Goal: Contribute content: Add original content to the website for others to see

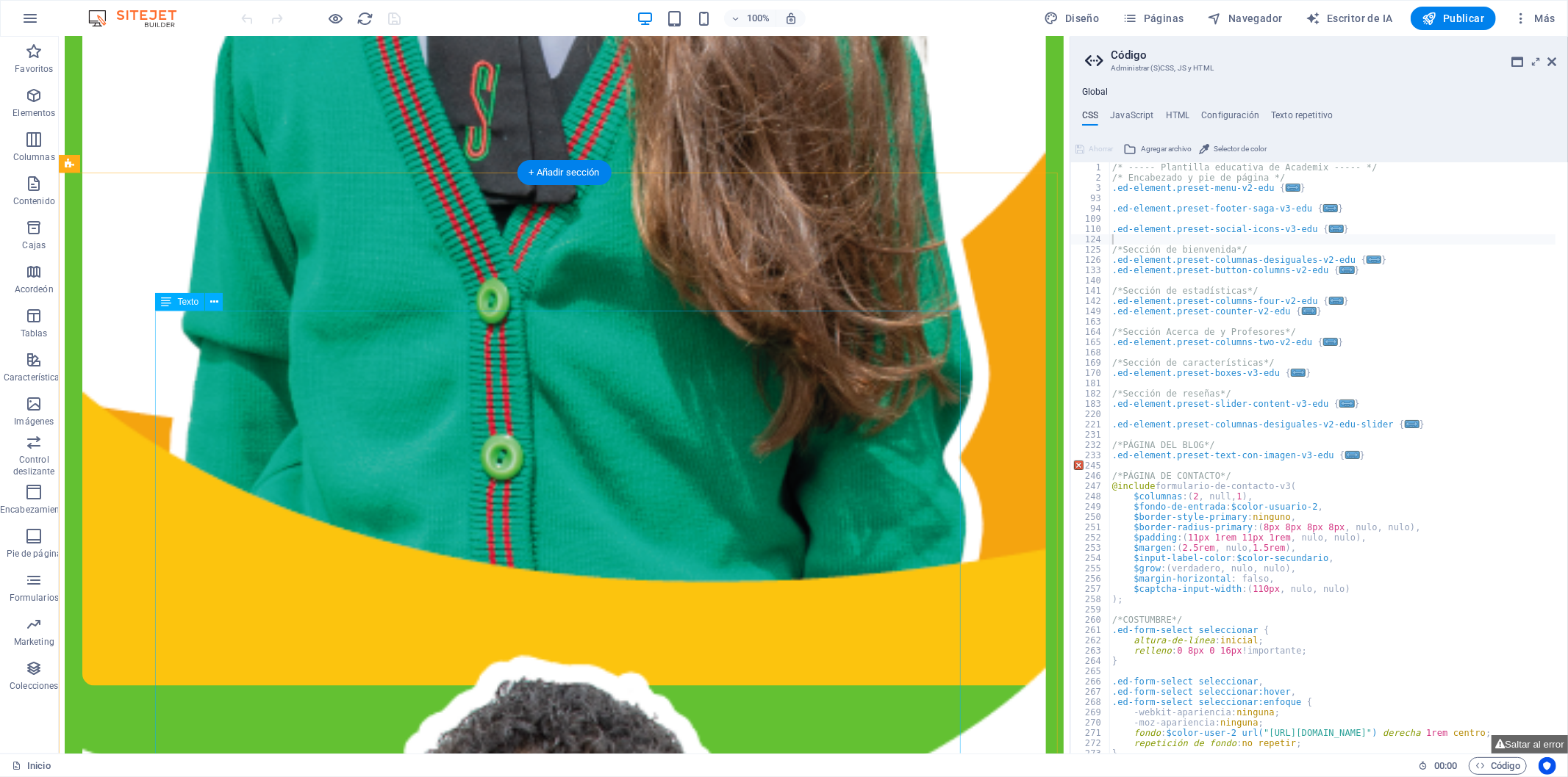
scroll to position [1959, 0]
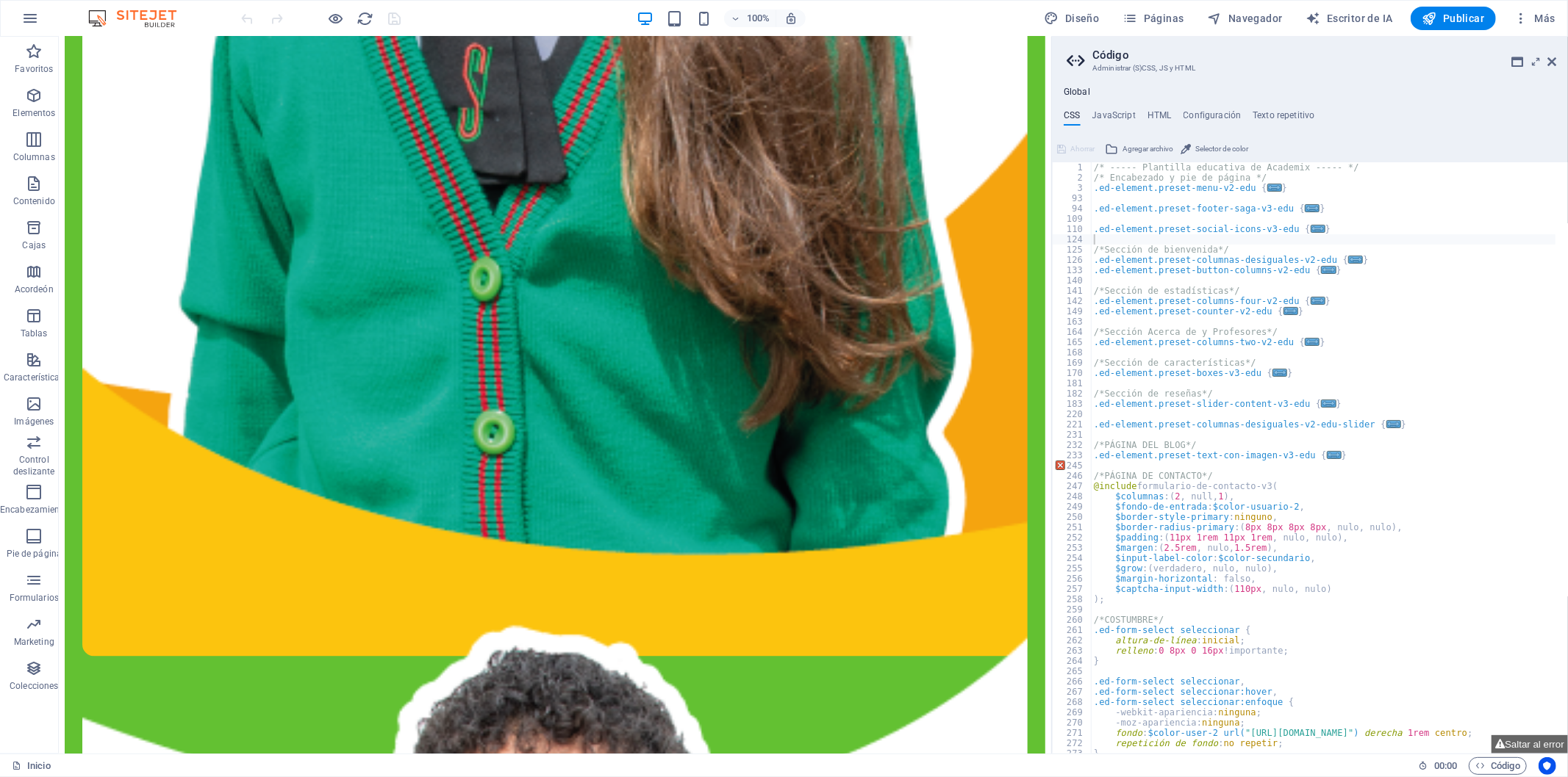
drag, startPoint x: 1072, startPoint y: 567, endPoint x: 991, endPoint y: 527, distance: 90.3
click at [1050, 564] on div "Inicio Favoritos Elementos Columnas Contenido Cajas Acordeón Tablas Característ…" at bounding box center [784, 396] width 1568 height 718
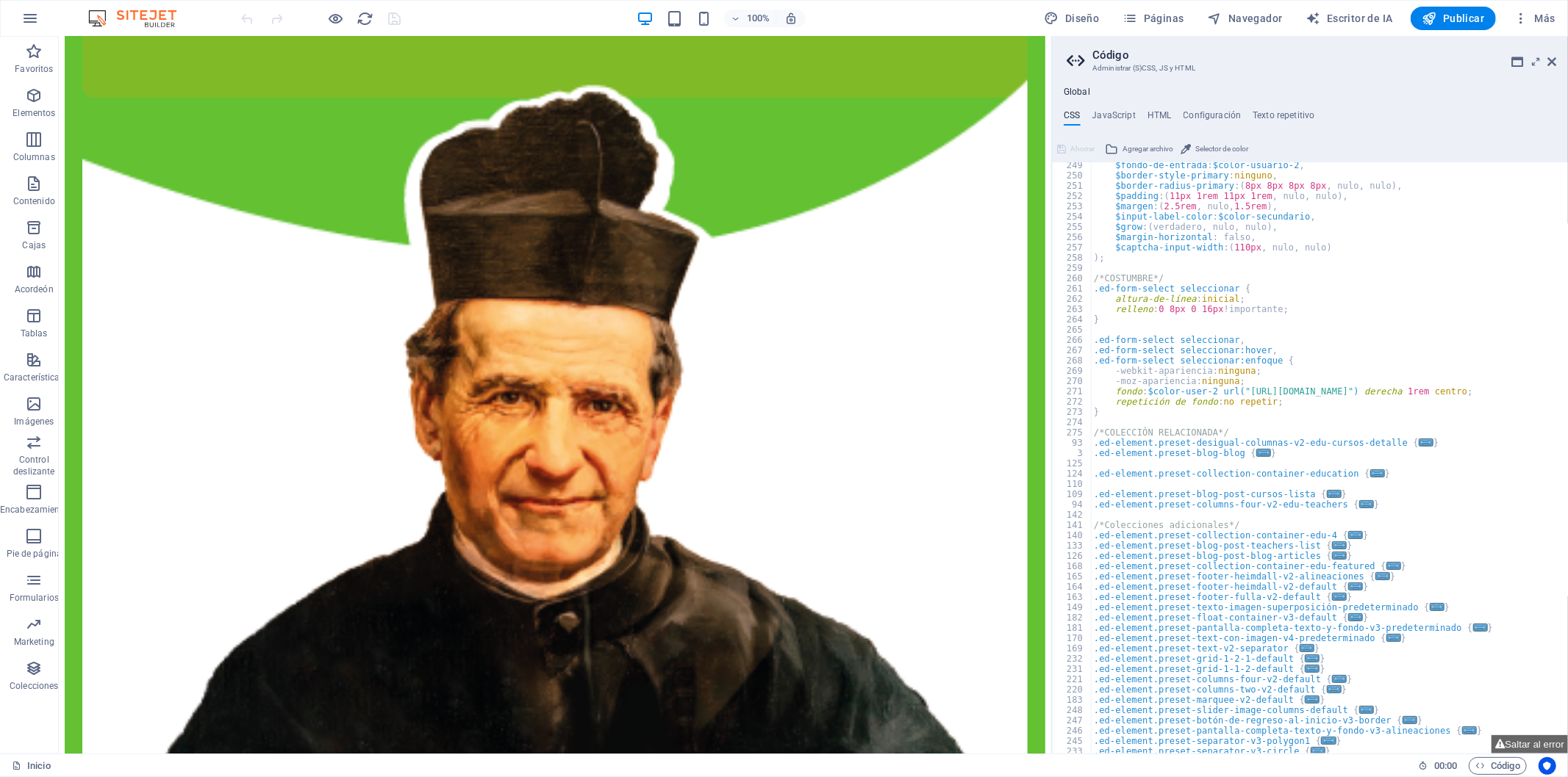
scroll to position [3837, 0]
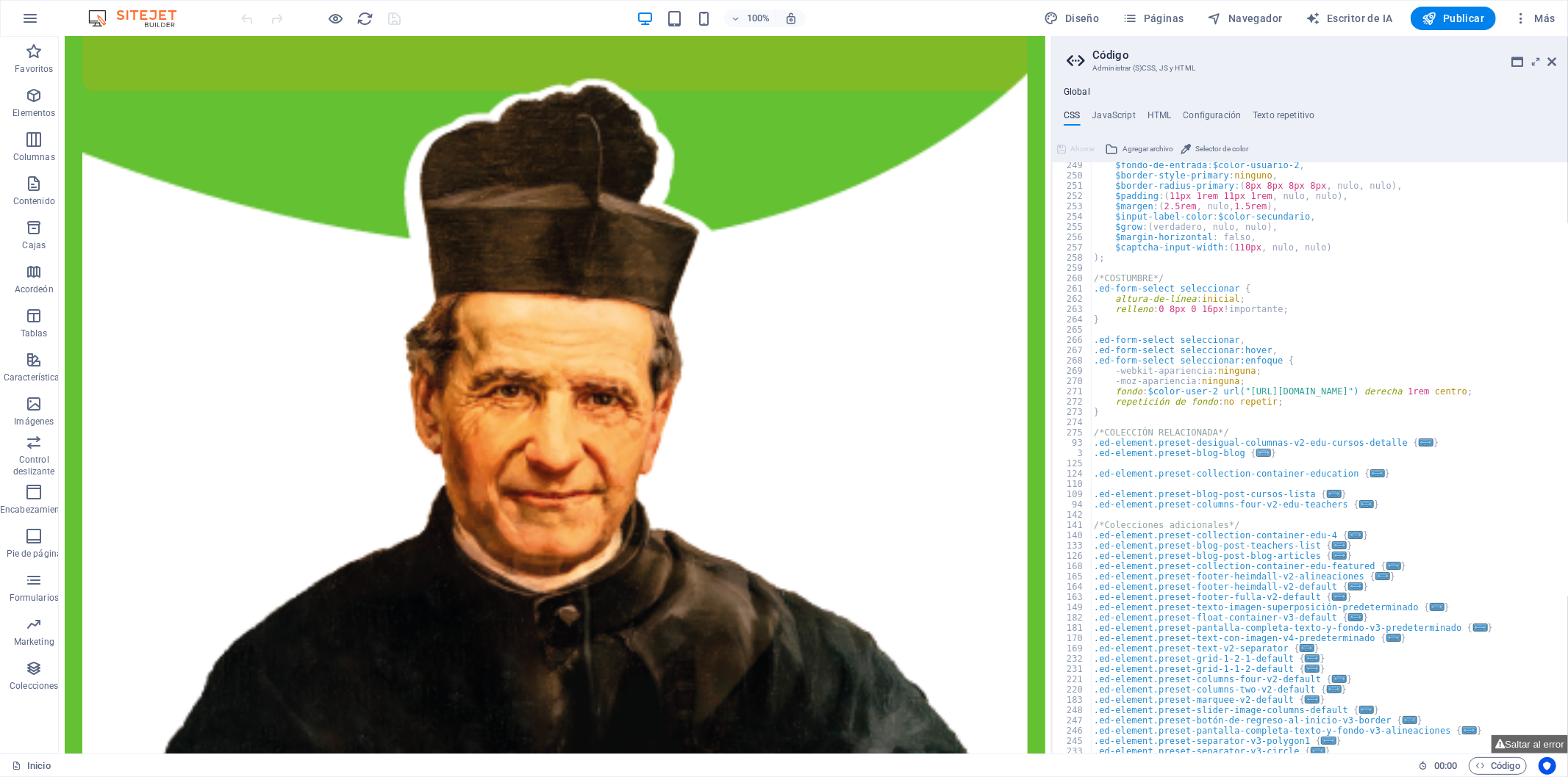
click at [1257, 455] on font "..." at bounding box center [1265, 455] width 16 height 10
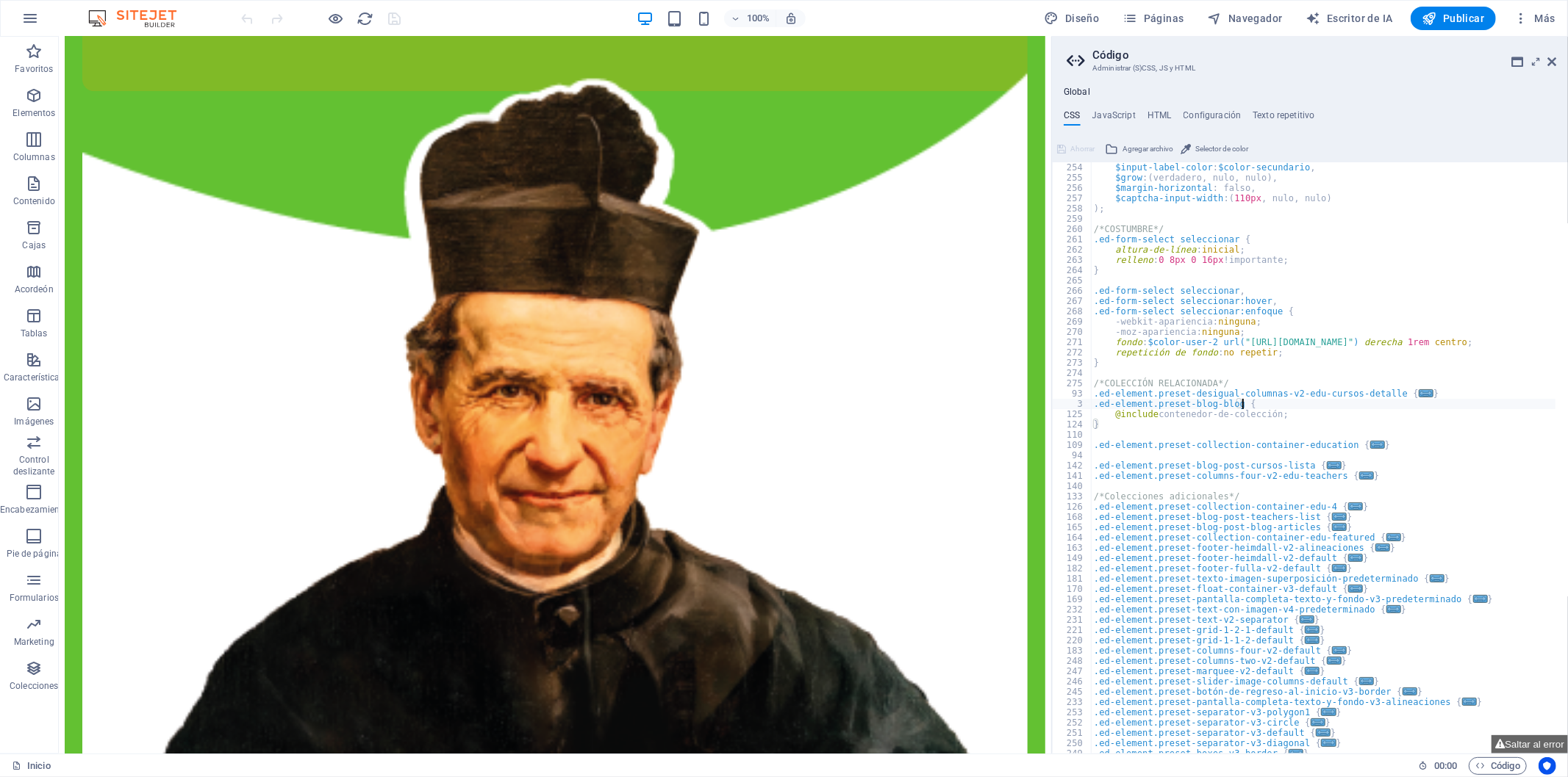
scroll to position [391, 0]
click at [1327, 463] on font "..." at bounding box center [1335, 468] width 16 height 10
type textarea "@include blog-post; }"
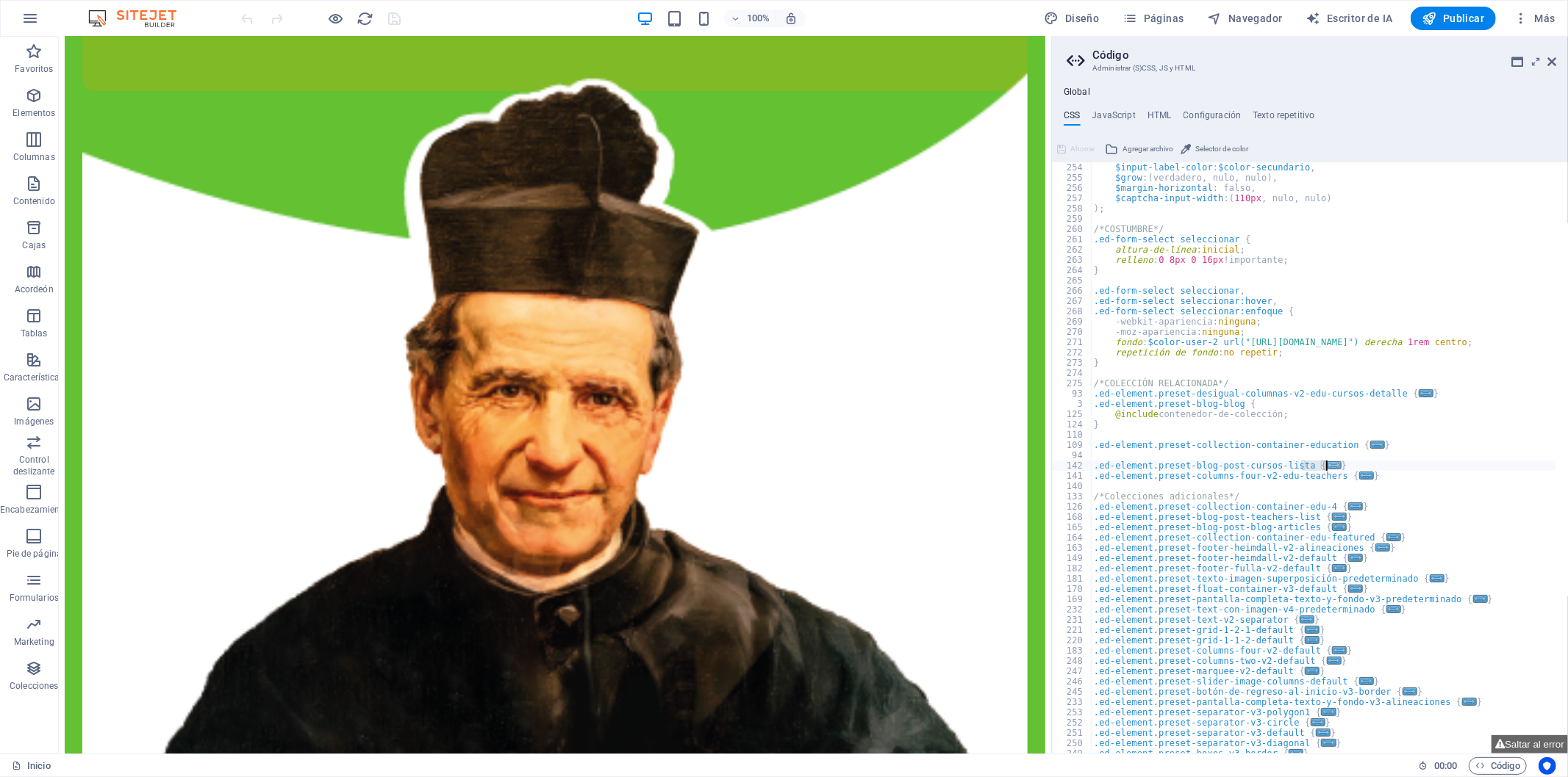
click at [1327, 463] on font "..." at bounding box center [1335, 468] width 16 height 10
click at [1360, 476] on font "..." at bounding box center [1368, 478] width 16 height 10
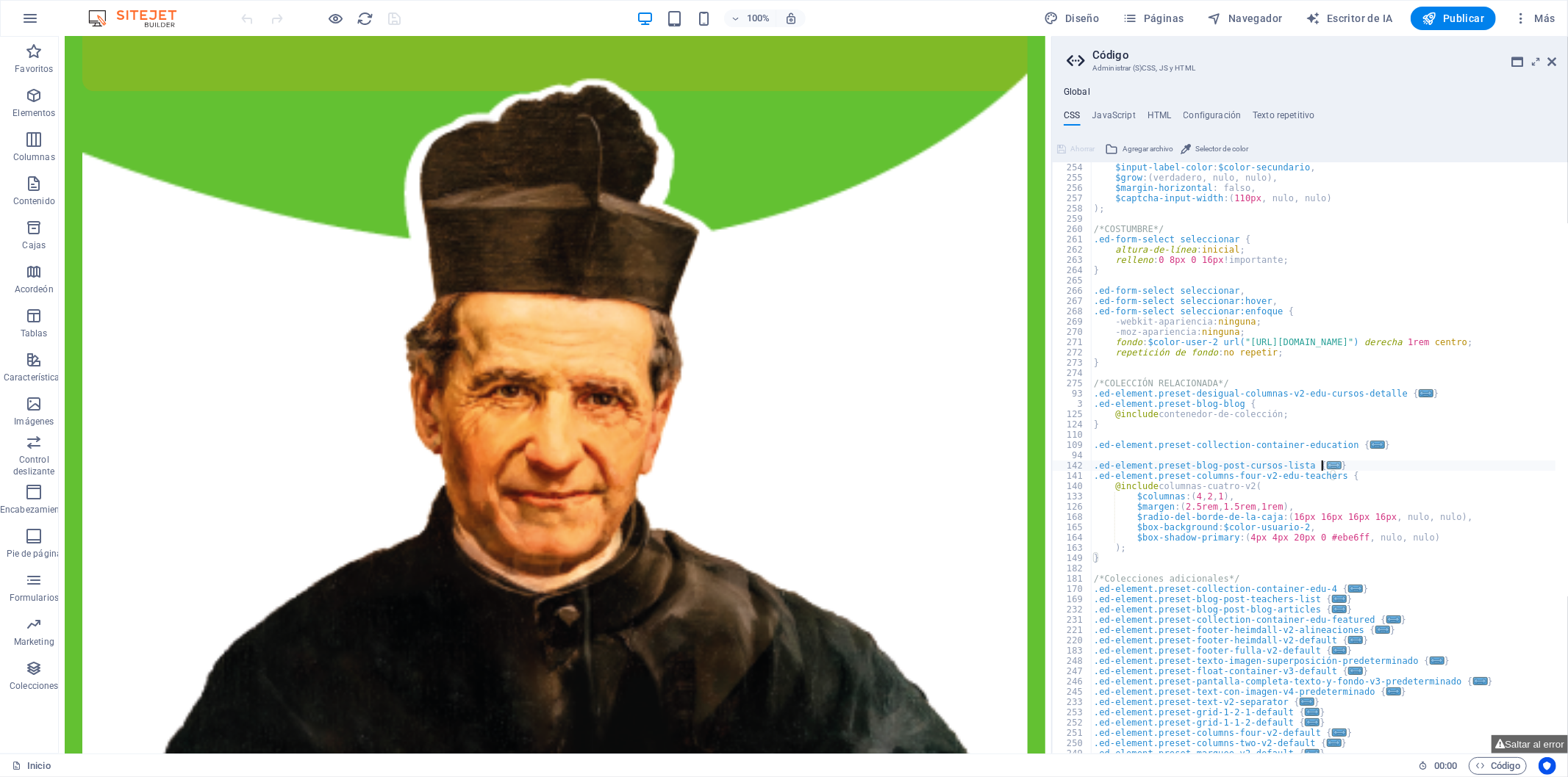
click at [1327, 464] on font "..." at bounding box center [1335, 468] width 16 height 10
click at [1371, 443] on font "..." at bounding box center [1379, 447] width 16 height 10
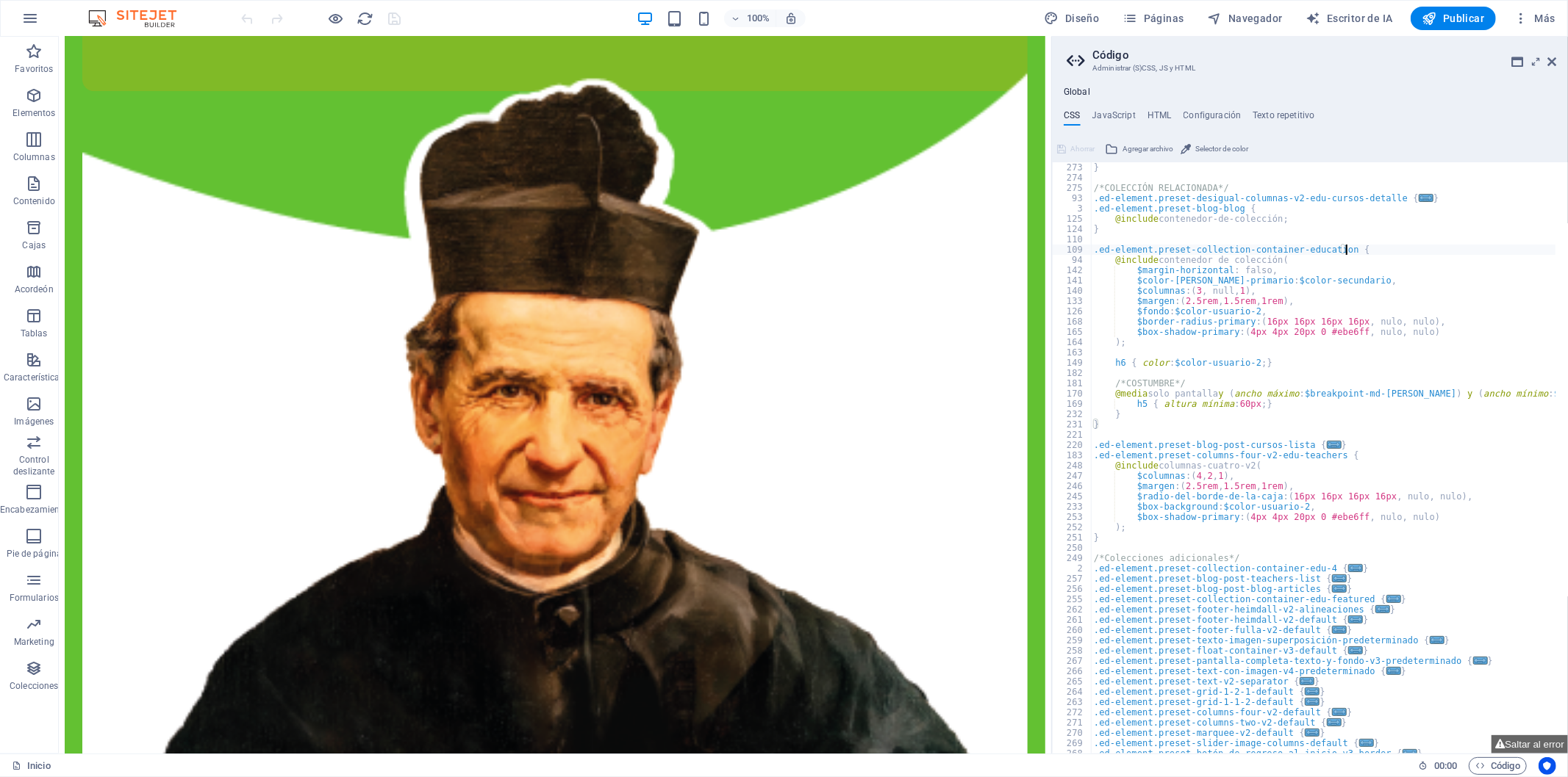
scroll to position [635, 0]
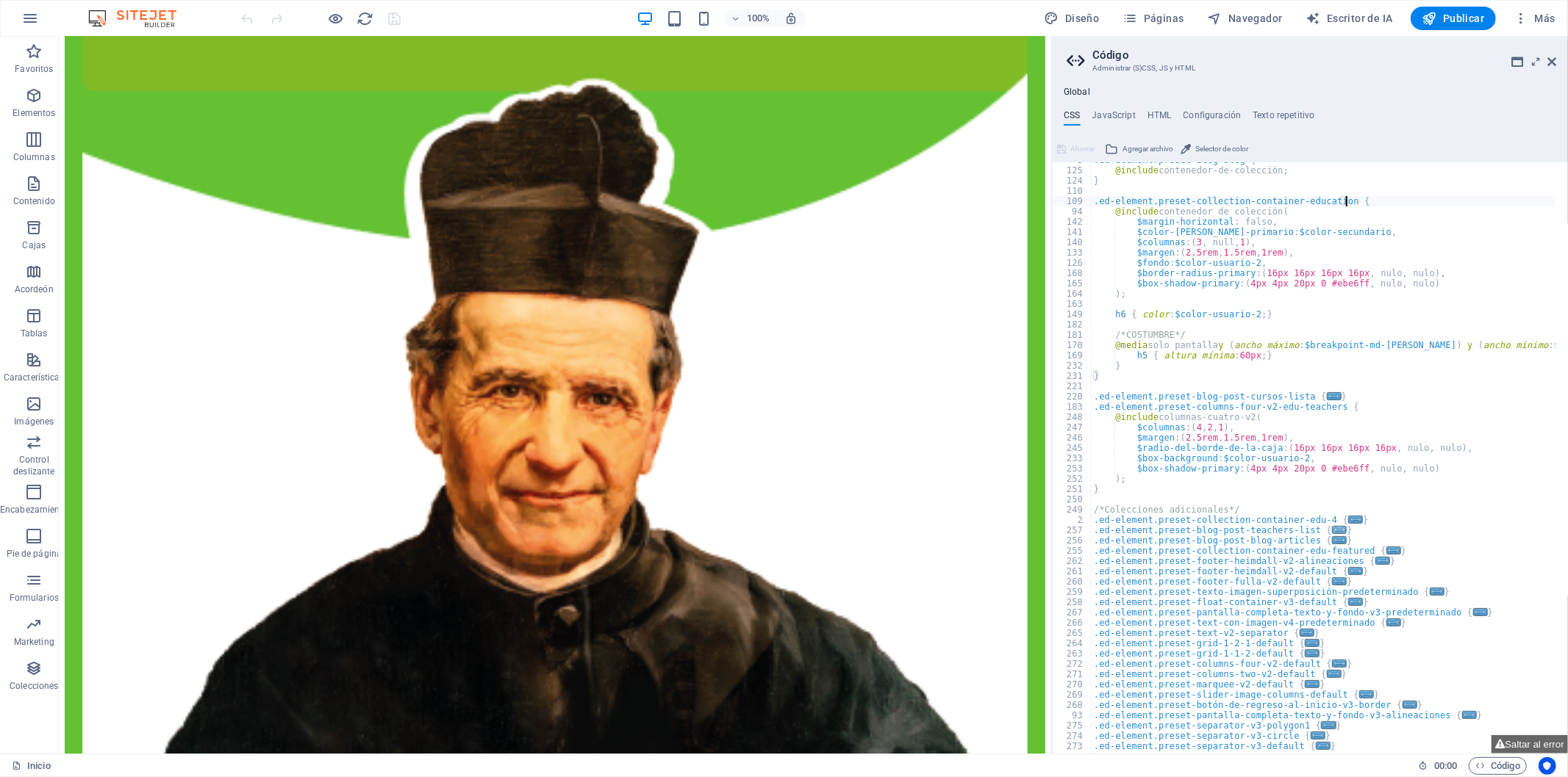
click at [1333, 530] on font "..." at bounding box center [1341, 532] width 16 height 10
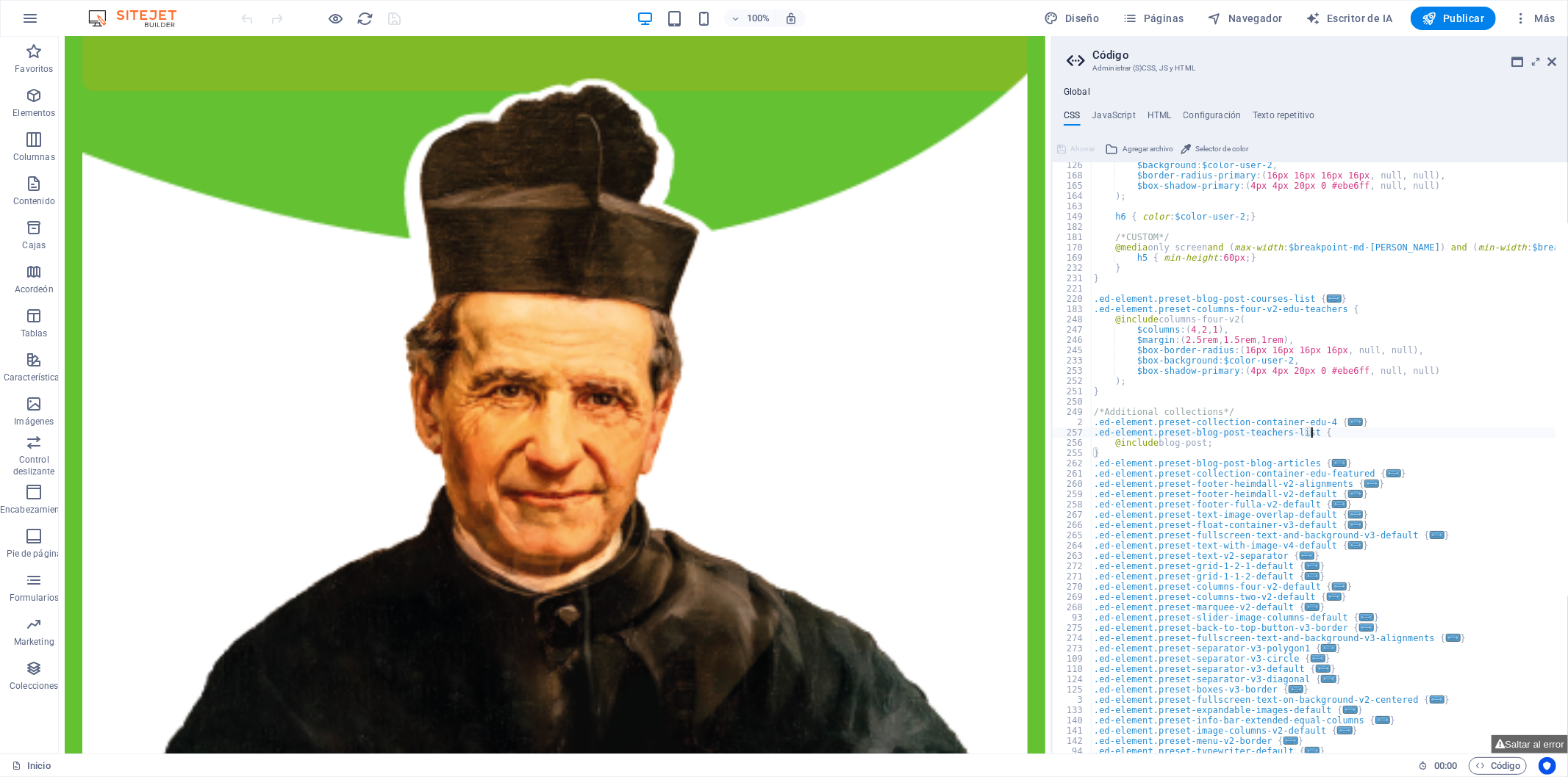
scroll to position [733, 0]
click at [1332, 507] on span "..." at bounding box center [1339, 504] width 14 height 8
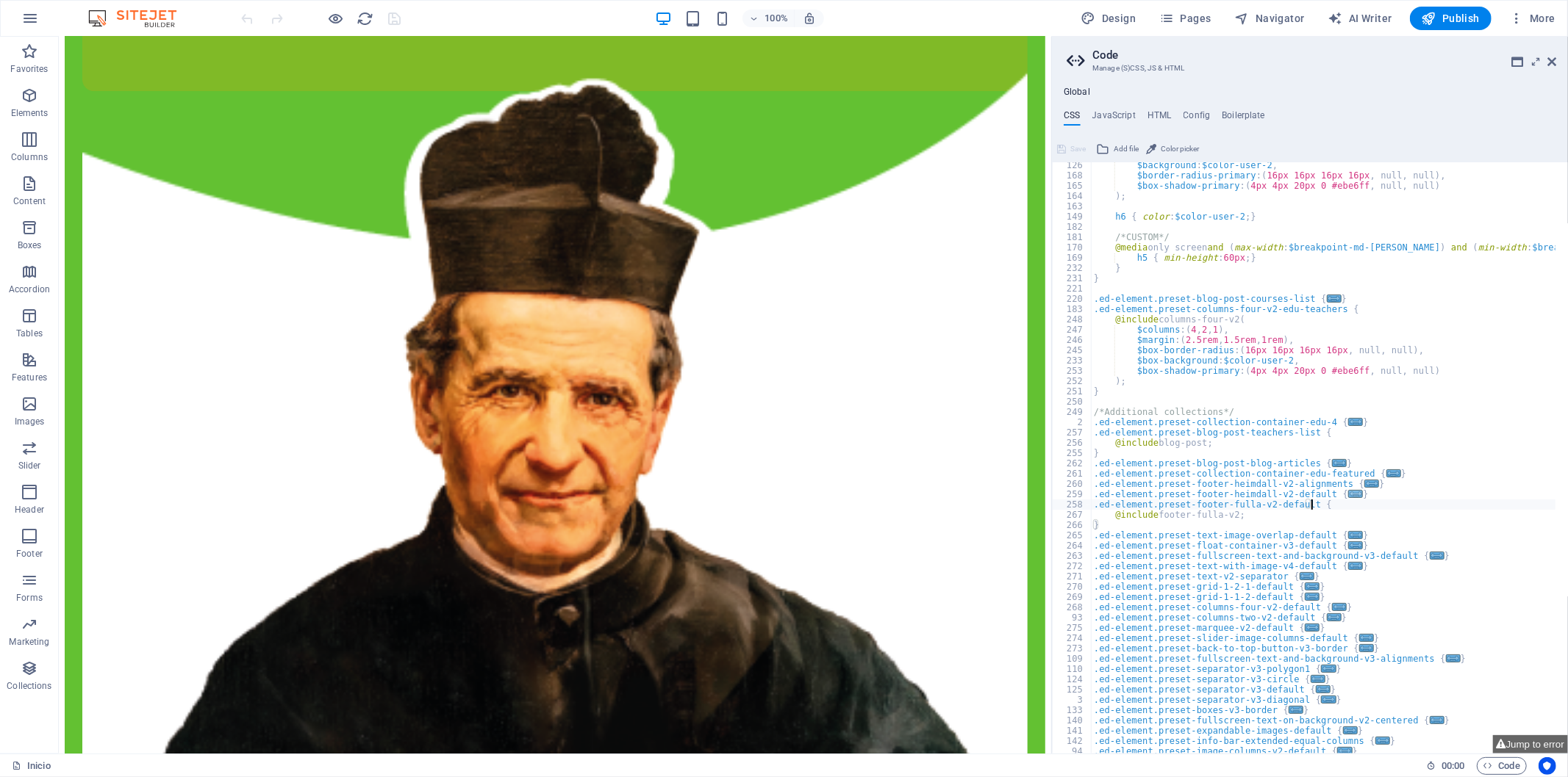
click at [1348, 495] on span "..." at bounding box center [1355, 494] width 14 height 8
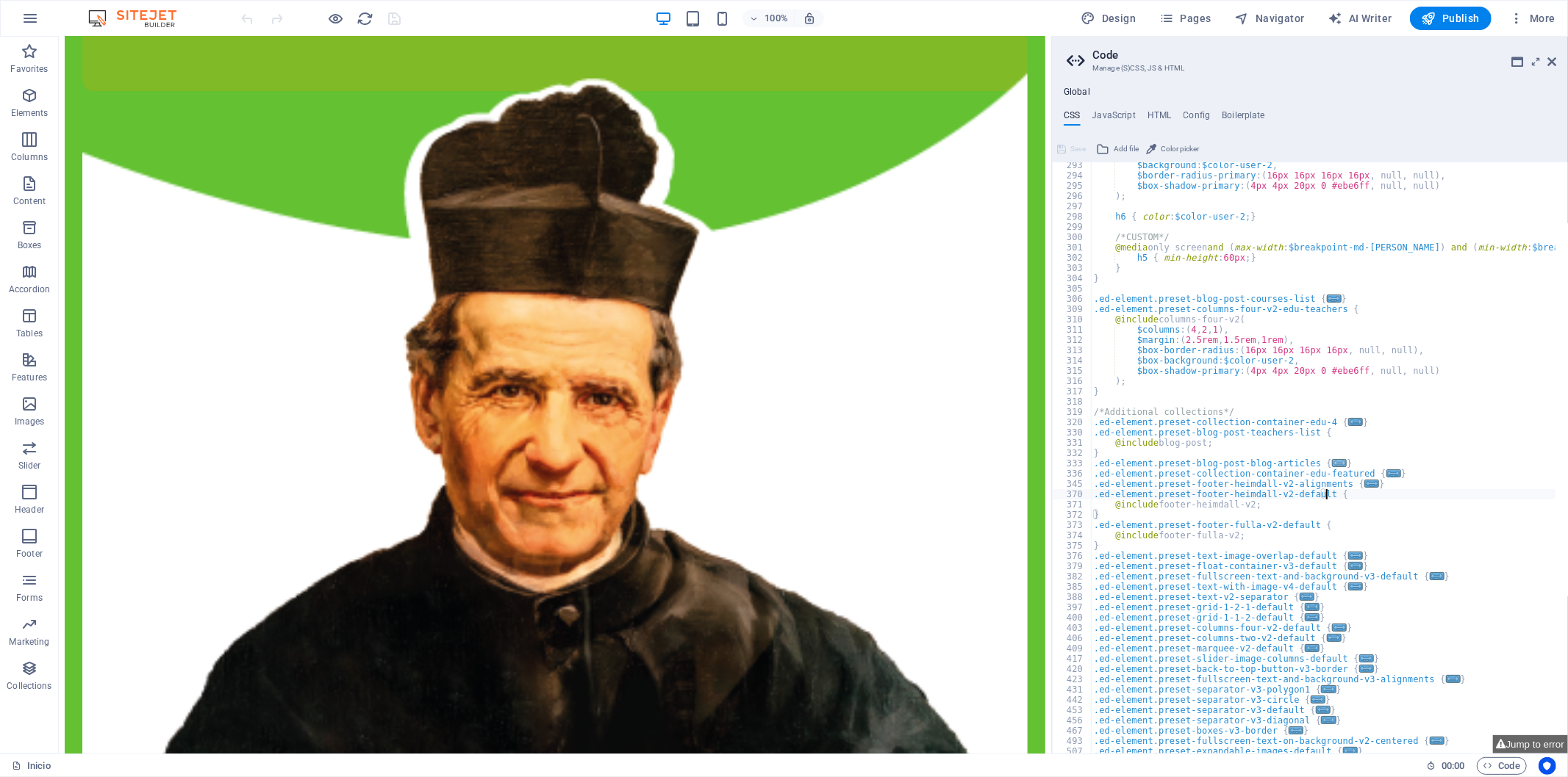
click at [1332, 467] on span "..." at bounding box center [1339, 463] width 14 height 8
click at [1332, 462] on span "..." at bounding box center [1339, 463] width 14 height 8
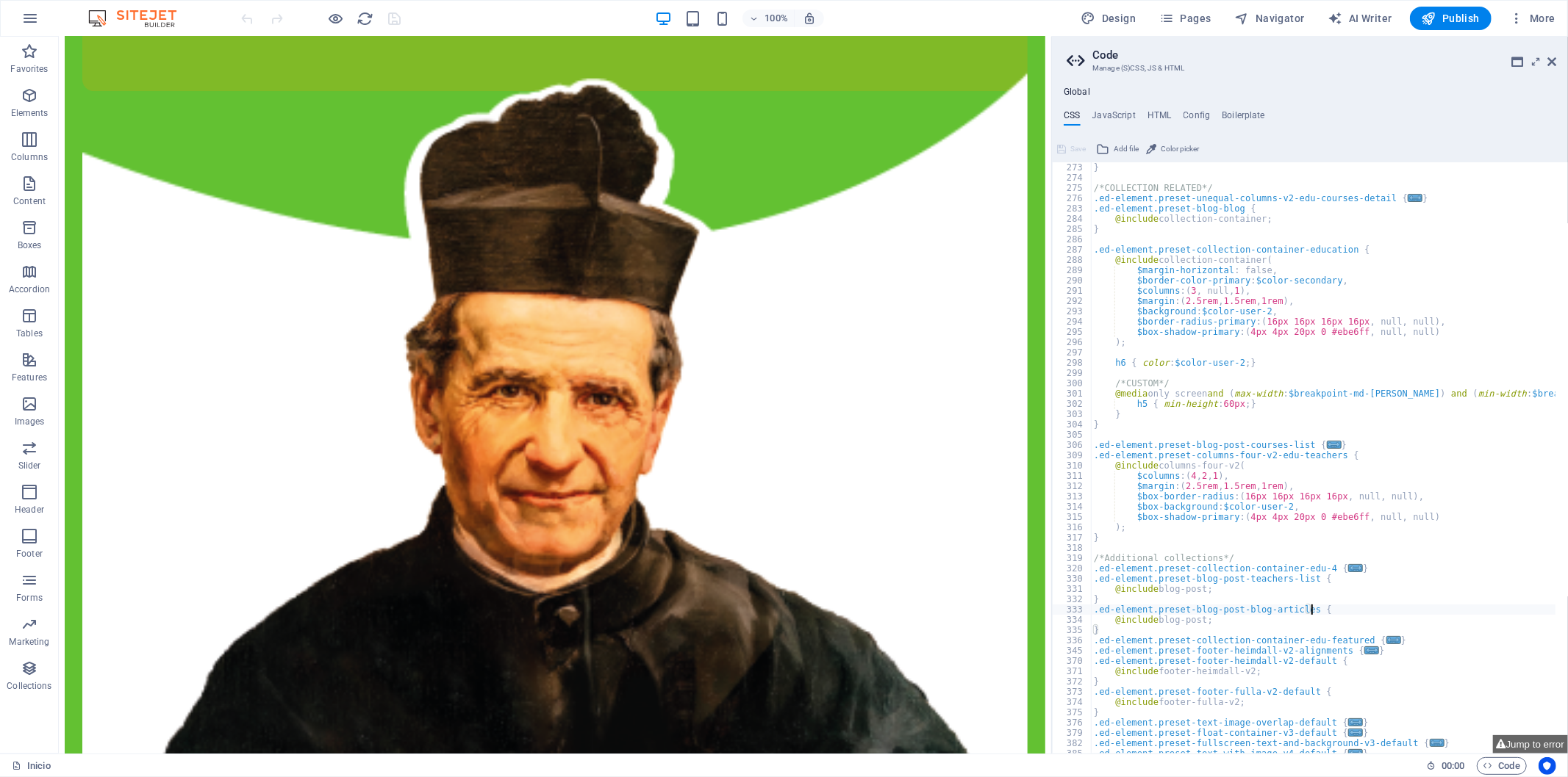
click at [1175, 507] on div "} /*COLLECTION RELATED*/ .ed-element.preset-unequal-columns-v2-edu-courses-deta…" at bounding box center [1393, 462] width 604 height 601
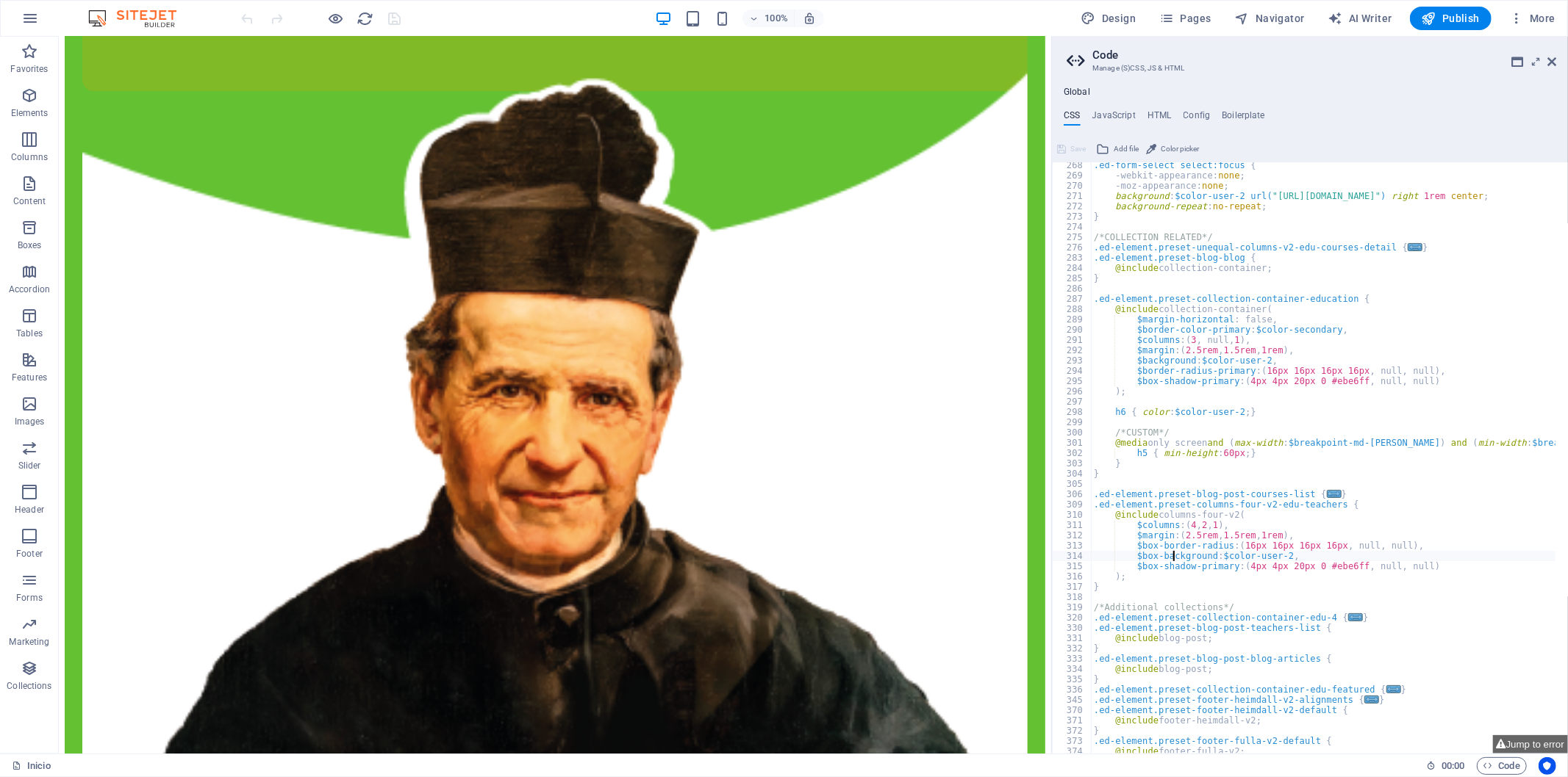
scroll to position [537, 0]
click at [1339, 527] on div ".ed-form-select select:focus { -webkit-appearance: none ; -moz-appearance: none…" at bounding box center [1393, 461] width 604 height 601
click at [1326, 490] on span "..." at bounding box center [1334, 494] width 14 height 8
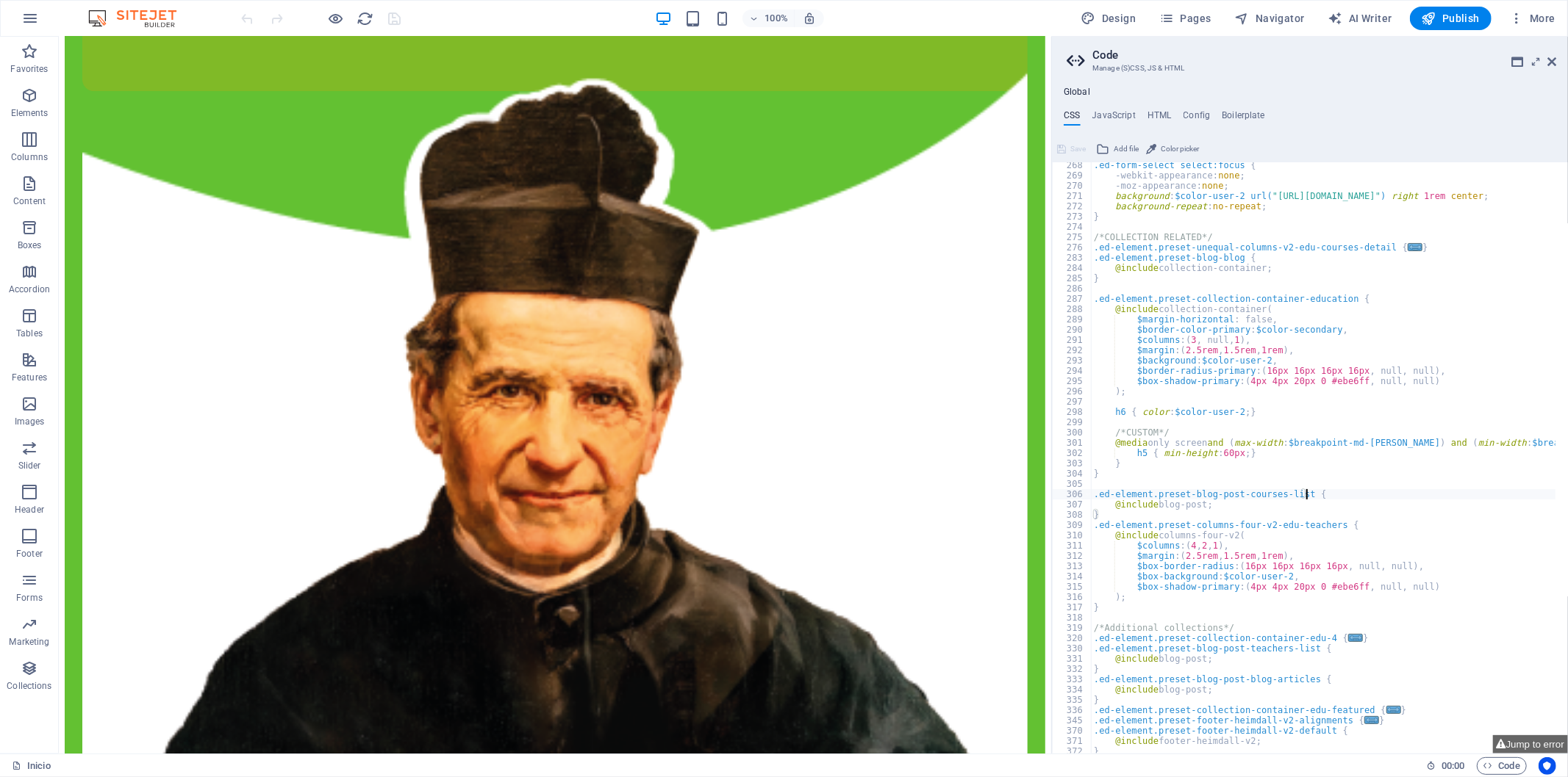
scroll to position [439, 0]
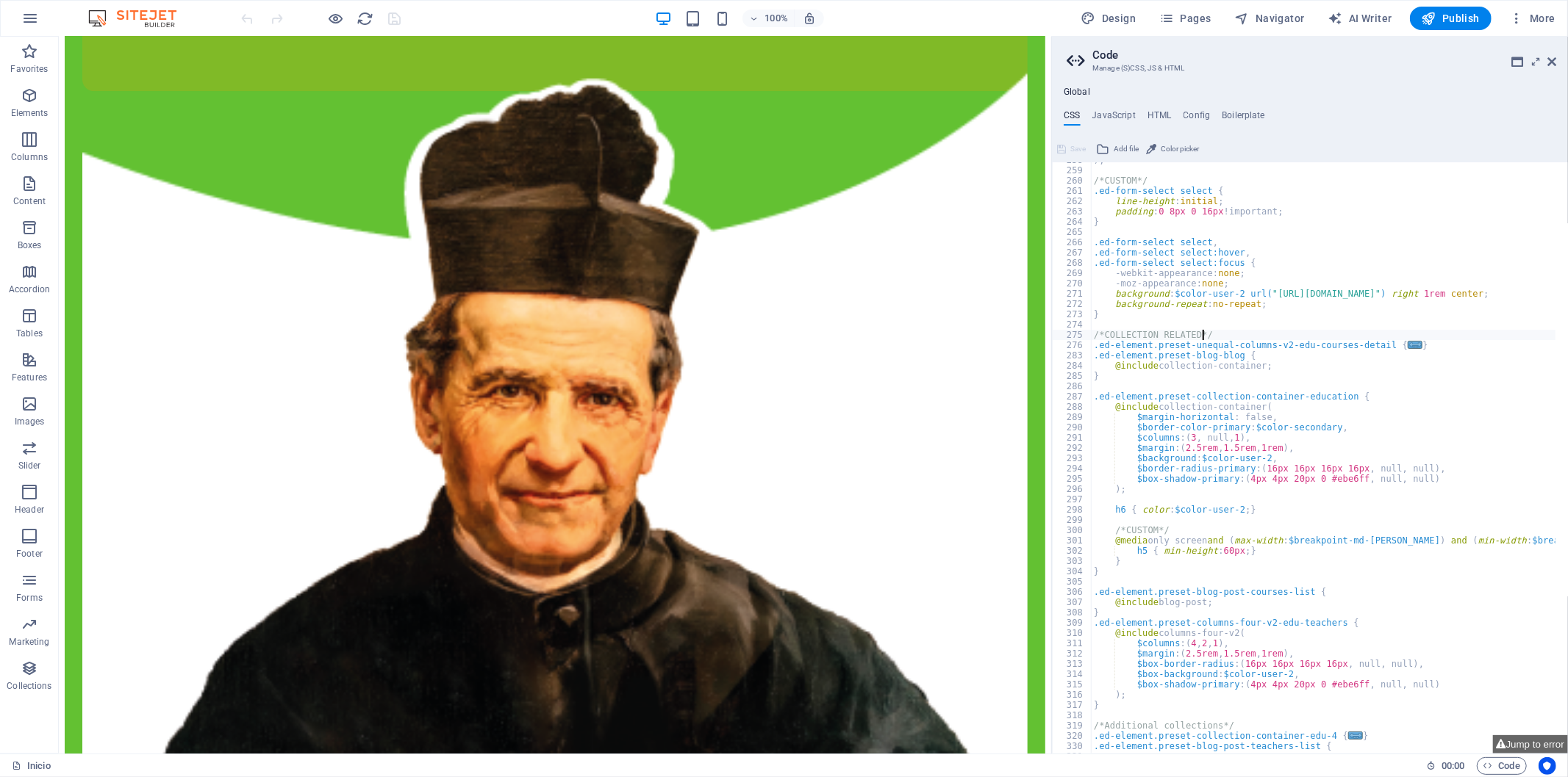
click at [1389, 336] on div ") ; /*CUSTOM*/ .ed-form-select select { line-height : initial ; padding : 0 8px…" at bounding box center [1393, 455] width 604 height 601
click at [1408, 343] on span "..." at bounding box center [1415, 344] width 14 height 8
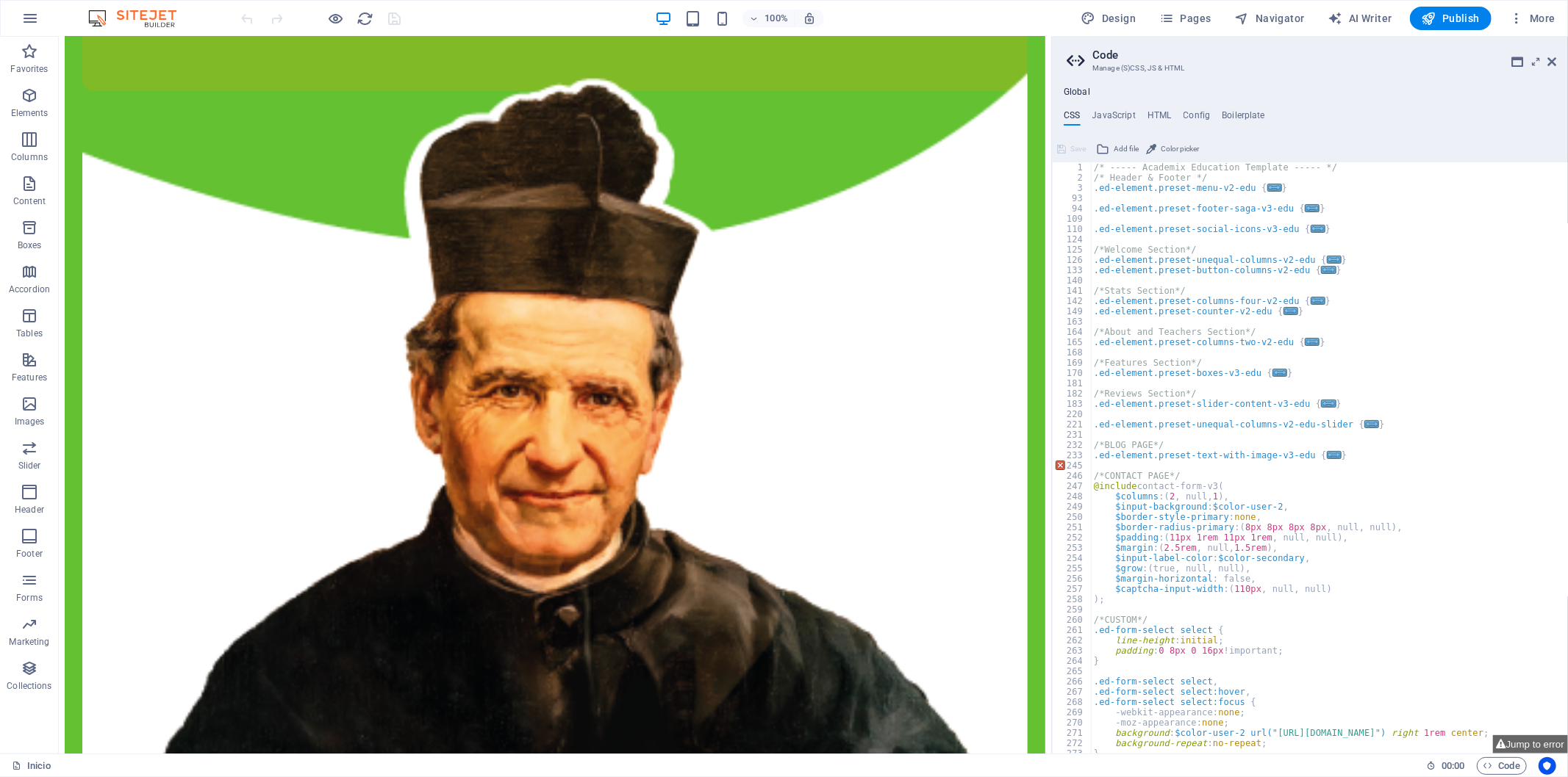
scroll to position [0, 0]
click at [1326, 453] on span "..." at bounding box center [1334, 455] width 14 height 8
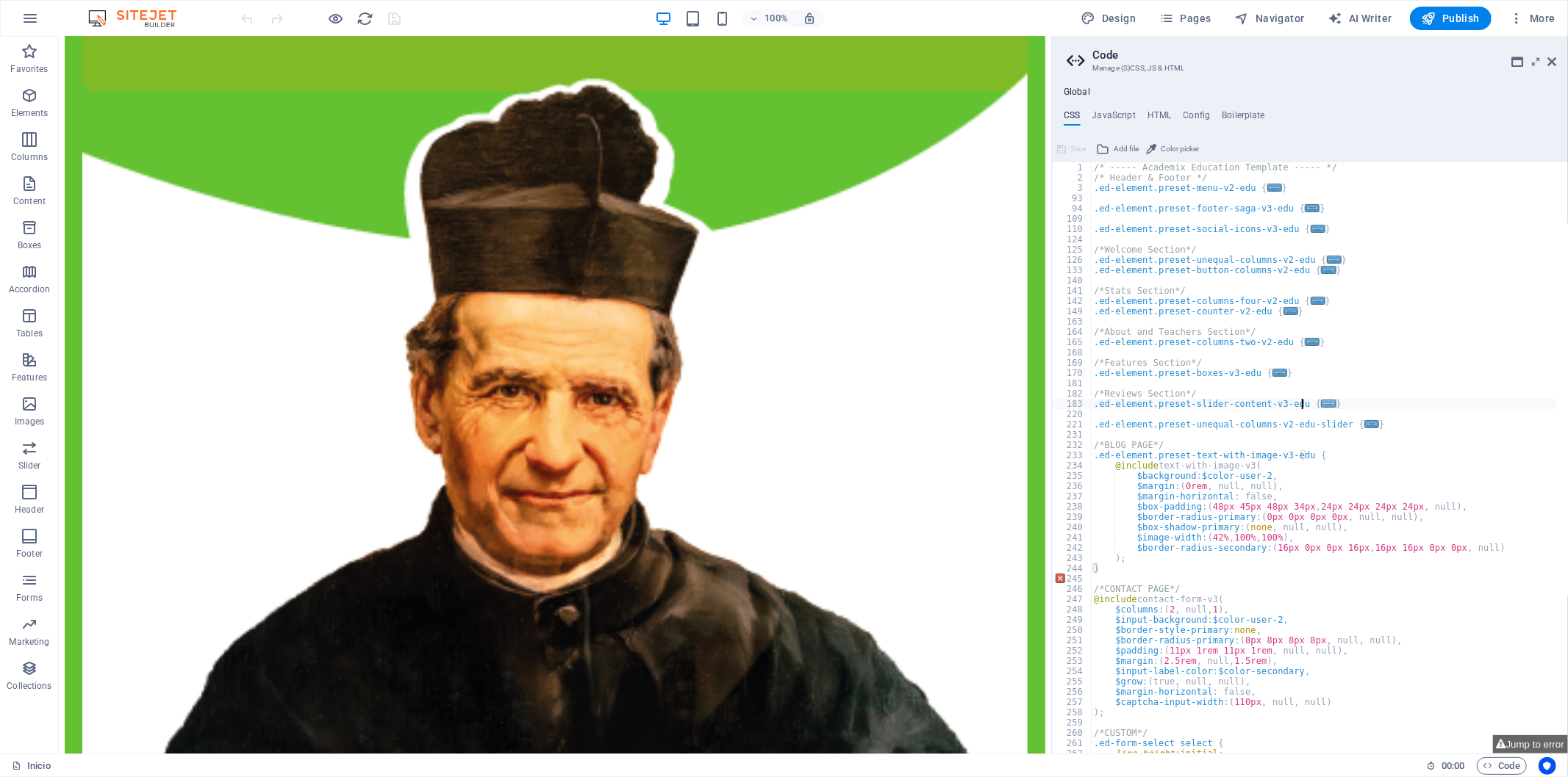
click at [1322, 405] on span "..." at bounding box center [1329, 403] width 14 height 8
type textarea ".ed-element.preset-slider-content-v3-edu {"
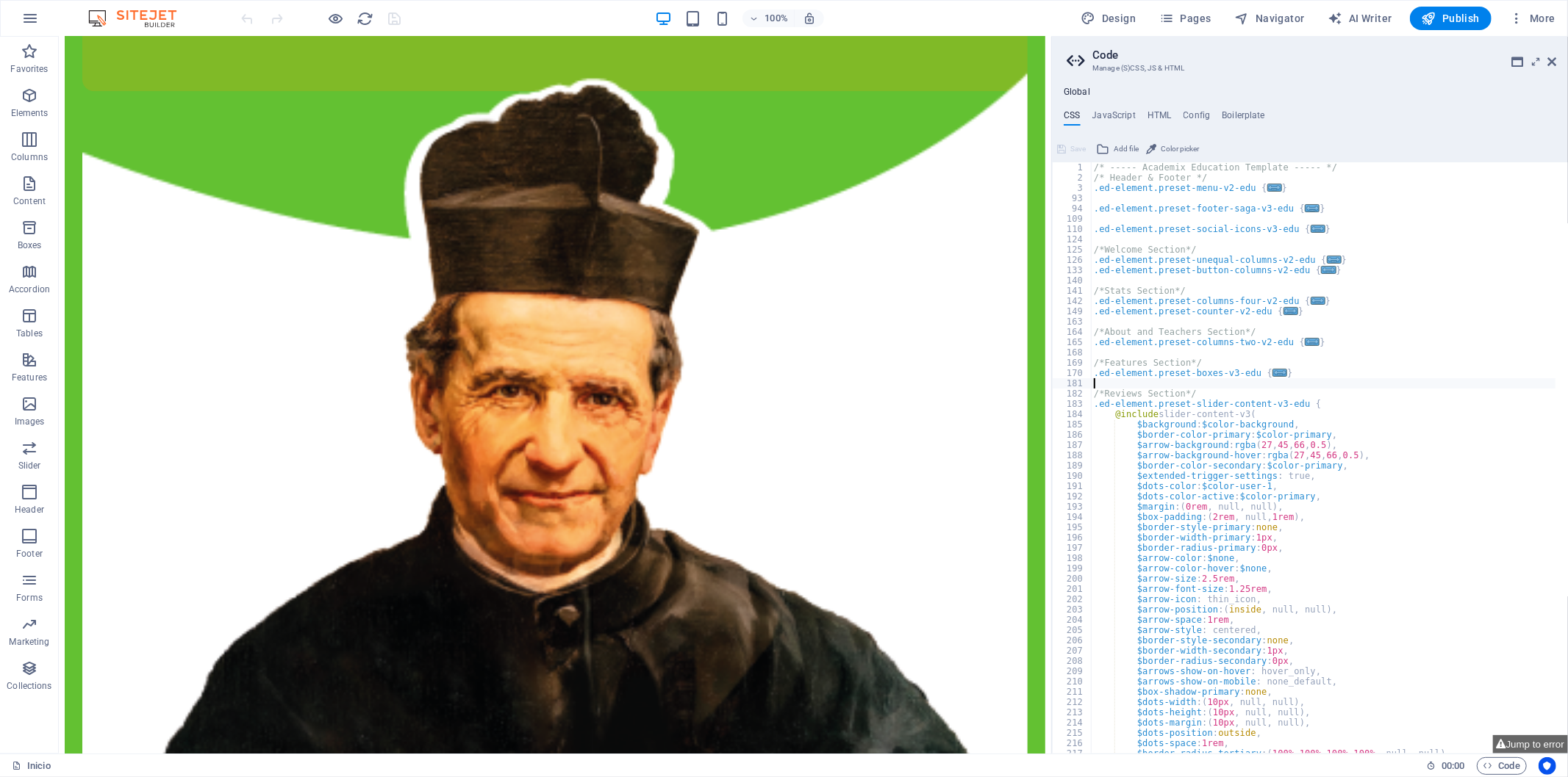
click at [1285, 386] on div "/* ----- Academix Education Template ----- */ /* Header & Footer */ .ed-element…" at bounding box center [1393, 462] width 604 height 601
click at [1272, 370] on span "..." at bounding box center [1279, 372] width 14 height 8
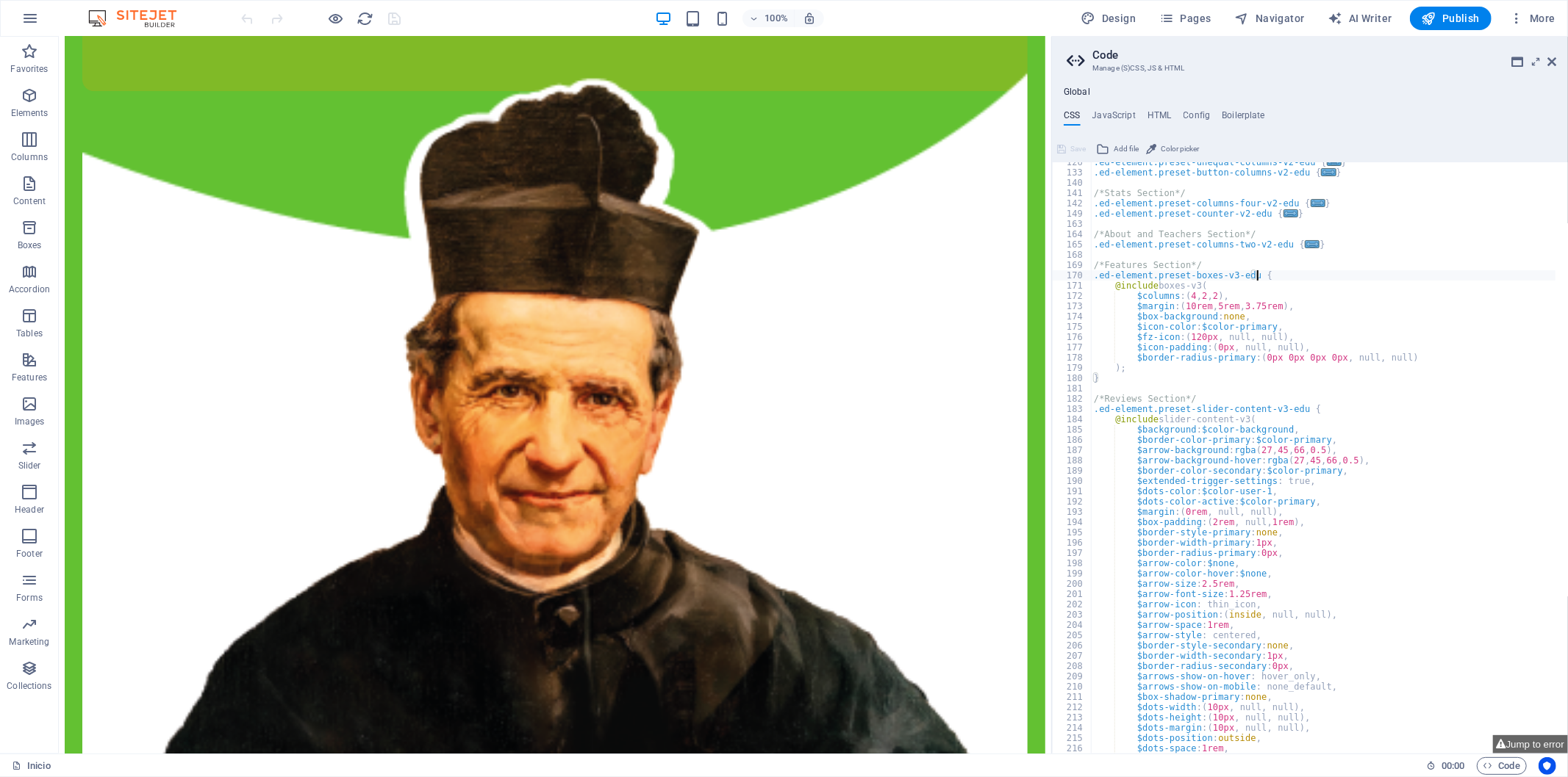
scroll to position [147, 0]
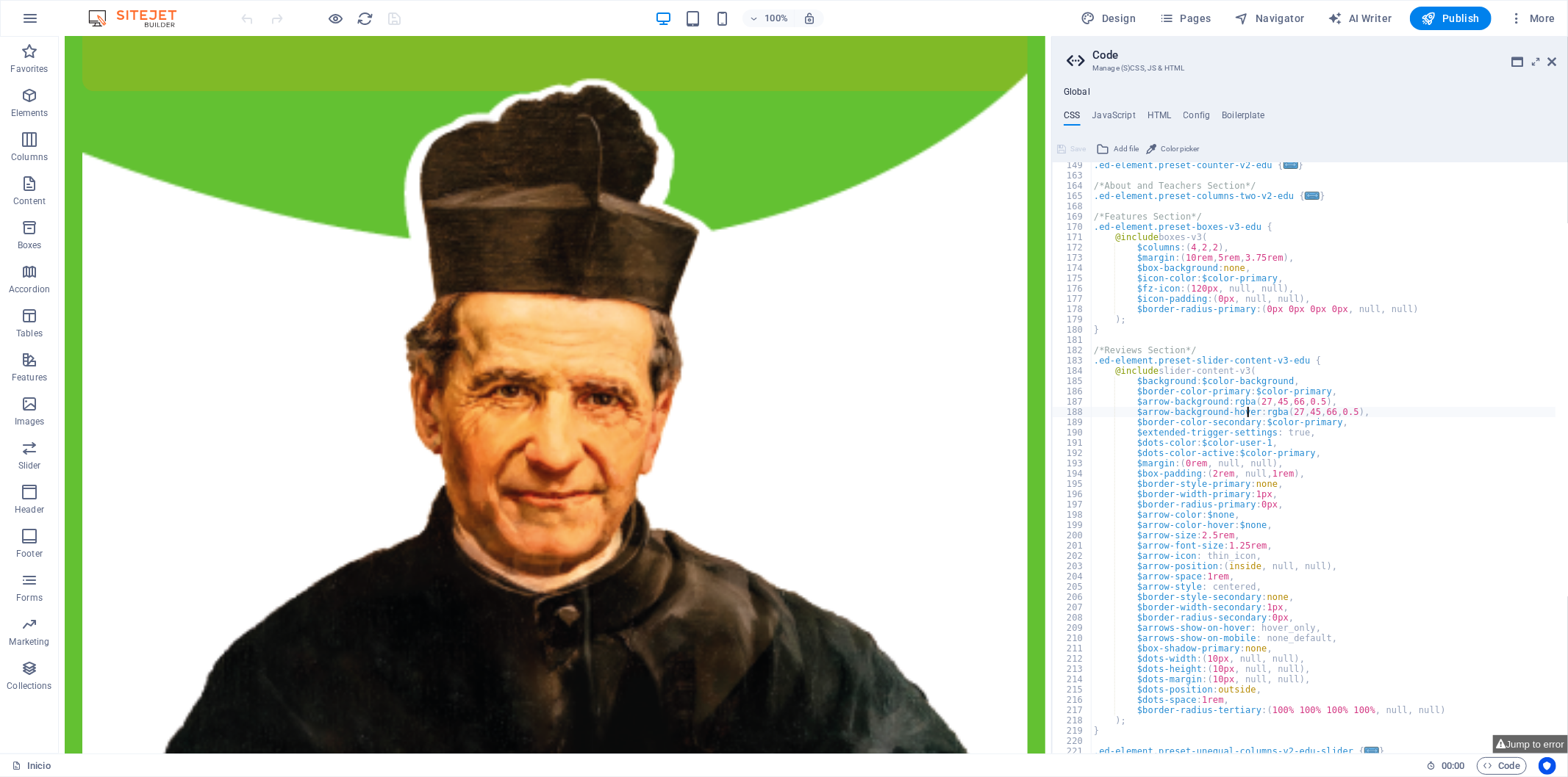
click at [1246, 407] on div ".ed-element.preset-counter-v2-edu { ... } /*About and Teachers Section*/ .ed-el…" at bounding box center [1393, 461] width 604 height 601
click at [1247, 407] on div ".ed-element.preset-counter-v2-edu { ... } /*About and Teachers Section*/ .ed-el…" at bounding box center [1393, 461] width 604 height 601
click at [1331, 428] on div ".ed-element.preset-counter-v2-edu { ... } /*About and Teachers Section*/ .ed-el…" at bounding box center [1393, 461] width 604 height 601
click at [1331, 402] on div ".ed-element.preset-counter-v2-edu { ... } /*About and Teachers Section*/ .ed-el…" at bounding box center [1393, 461] width 604 height 601
click at [1318, 412] on div ".ed-element.preset-counter-v2-edu { ... } /*About and Teachers Section*/ .ed-el…" at bounding box center [1393, 461] width 604 height 601
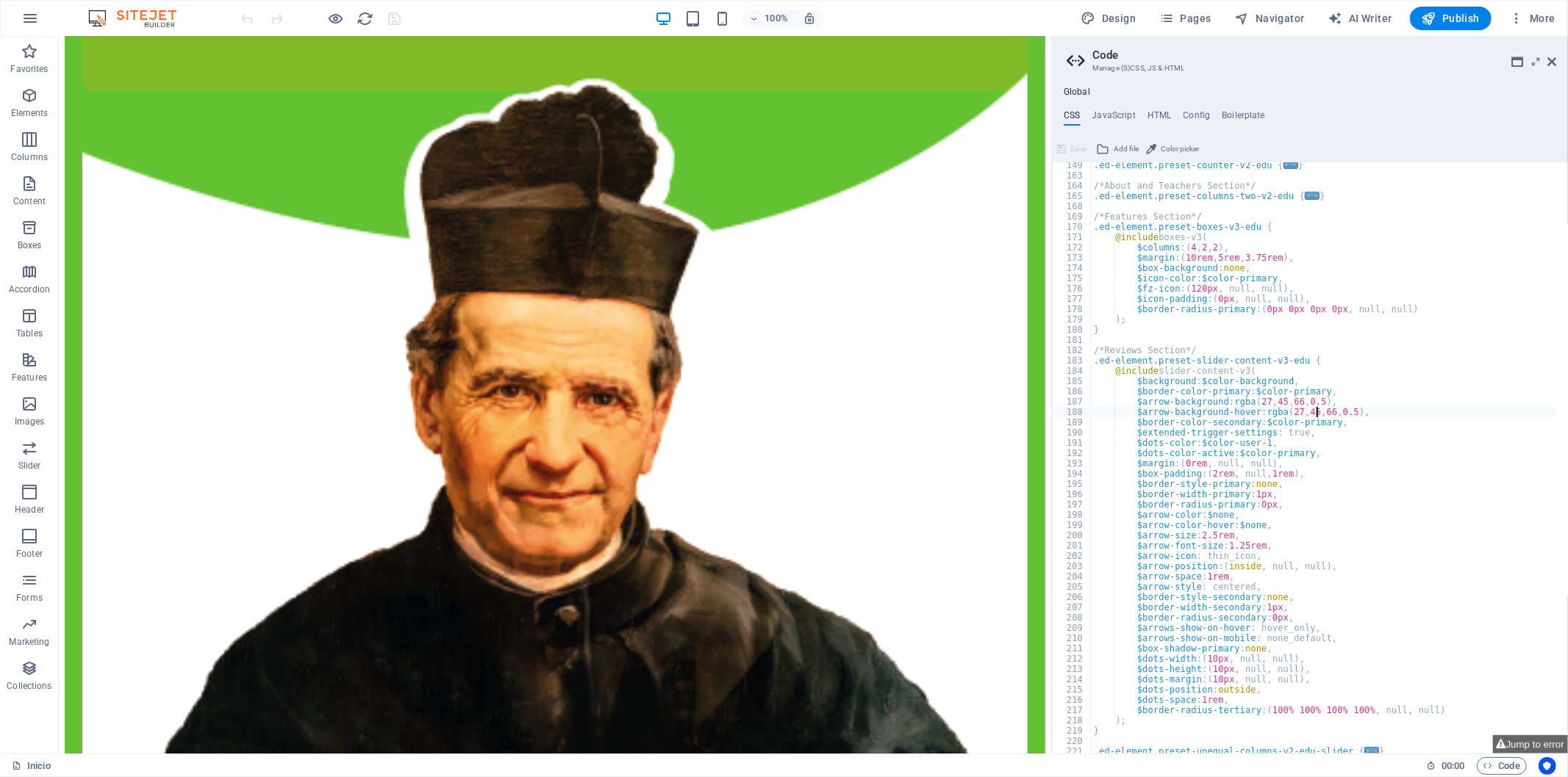
click at [1272, 406] on div ".ed-element.preset-counter-v2-edu { ... } /*About and Teachers Section*/ .ed-el…" at bounding box center [1393, 461] width 604 height 601
type textarea "$arrow-background: rgba(27,45,66,0.5),"
drag, startPoint x: 1211, startPoint y: 108, endPoint x: 1202, endPoint y: 110, distance: 9.2
click at [1210, 108] on div "Global CSS JavaScript HTML Config Boilerplate $arrow-background: rgba(27,45,66,…" at bounding box center [1310, 420] width 516 height 667
click at [1199, 111] on h4 "Config" at bounding box center [1197, 118] width 27 height 16
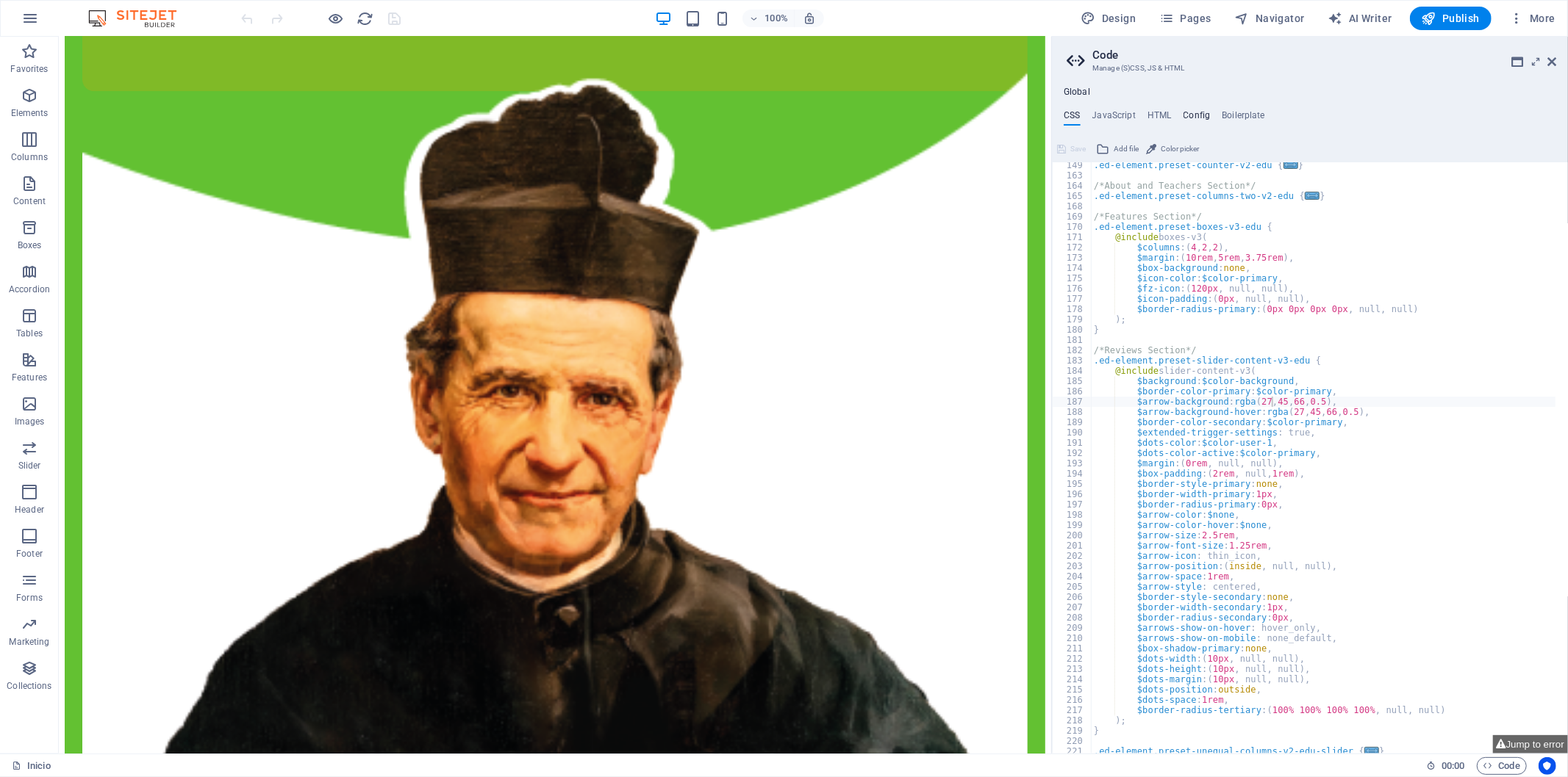
type textarea "$color-background: #fcfcff;"
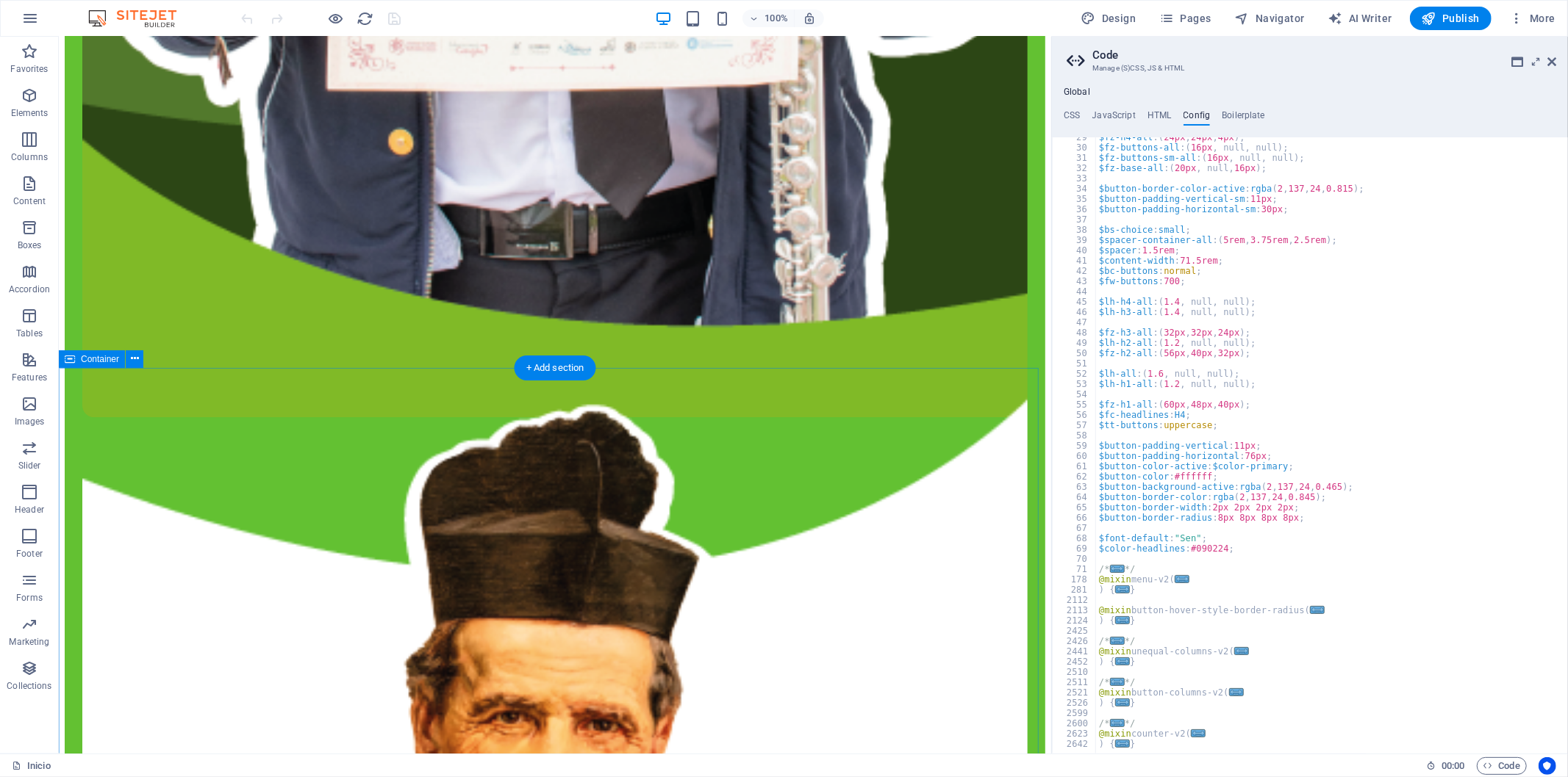
scroll to position [3510, 0]
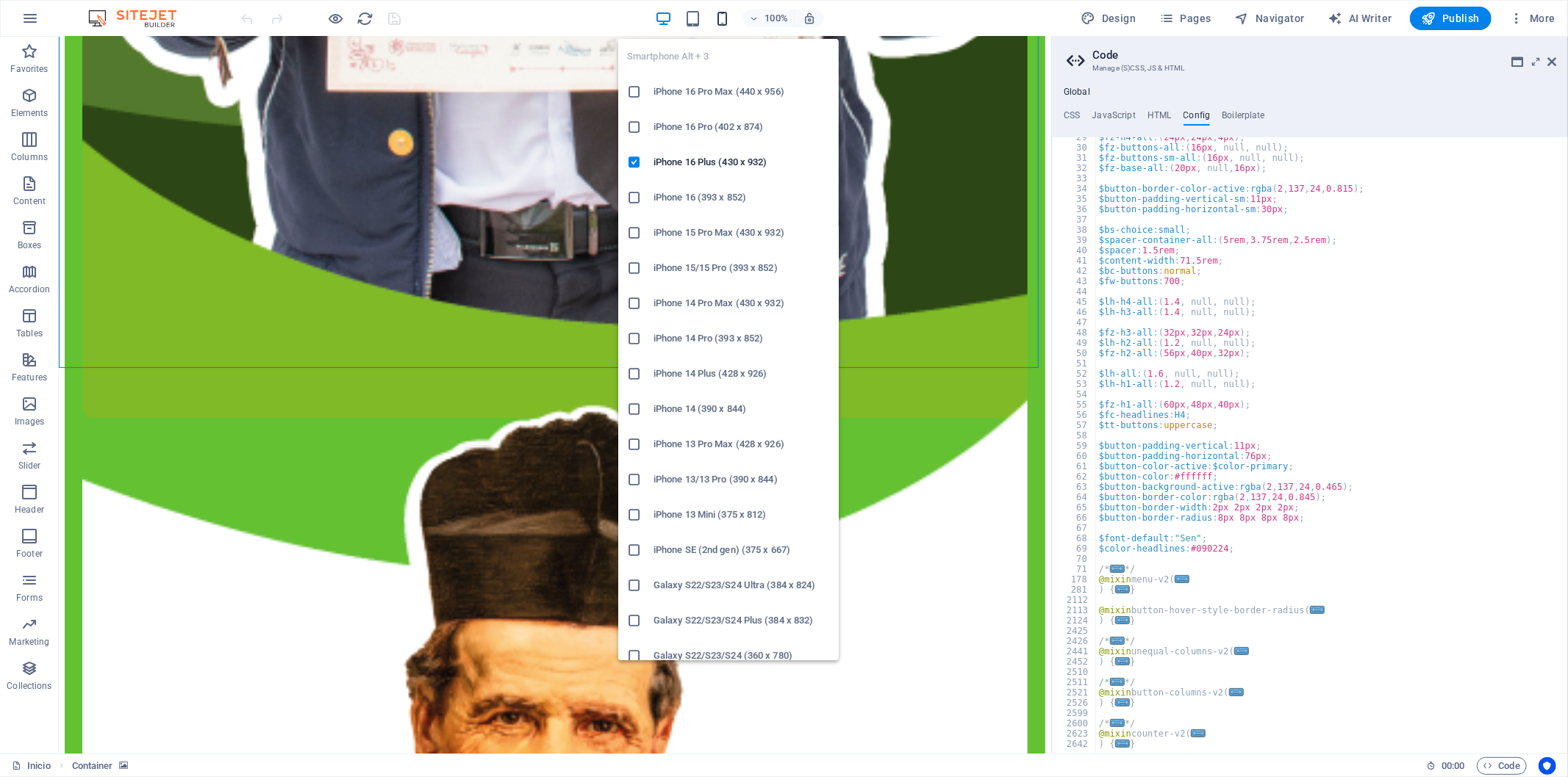
drag, startPoint x: 724, startPoint y: 22, endPoint x: 187, endPoint y: 194, distance: 563.9
click at [724, 22] on icon "button" at bounding box center [722, 18] width 17 height 17
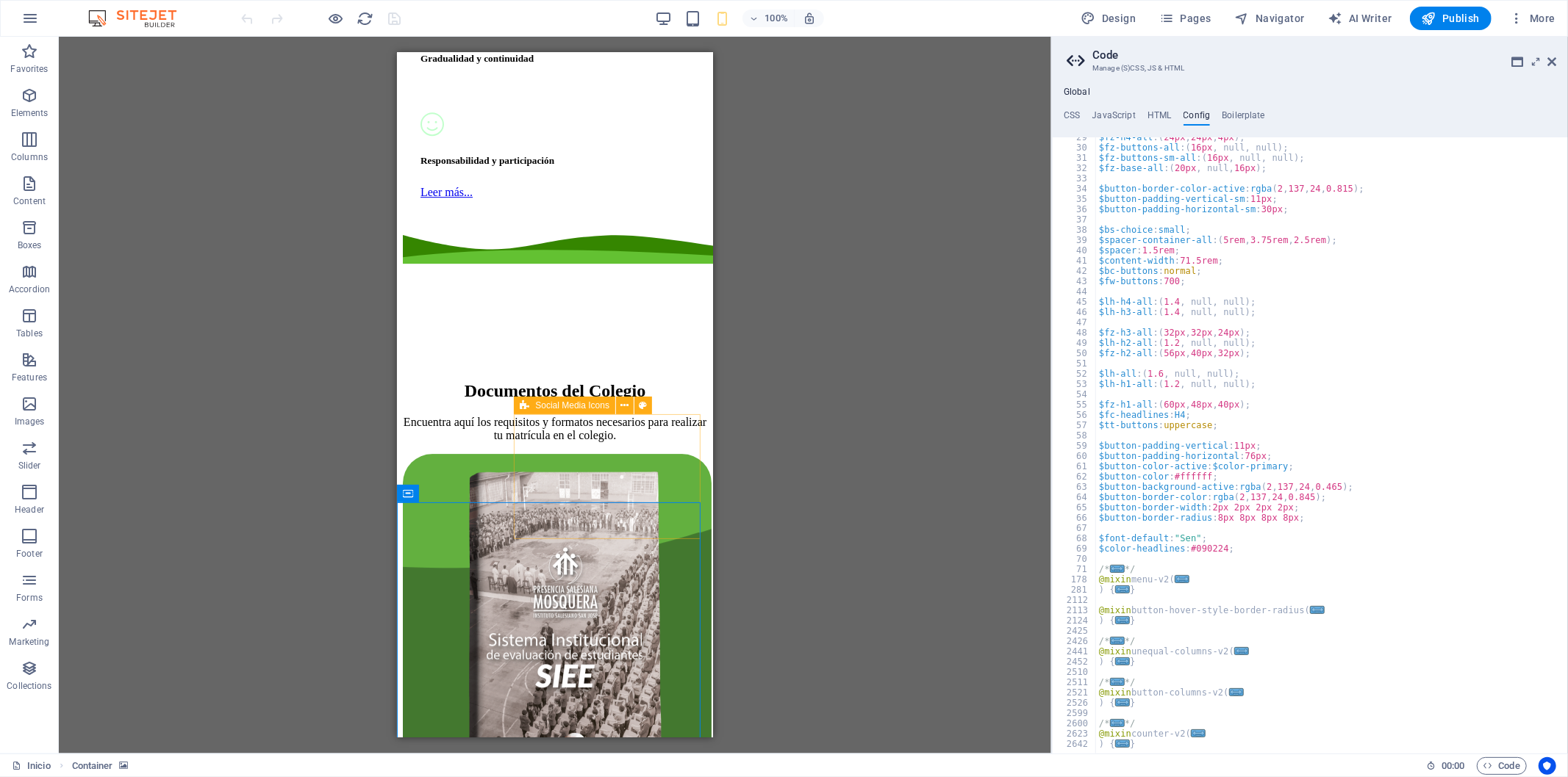
scroll to position [3700, 0]
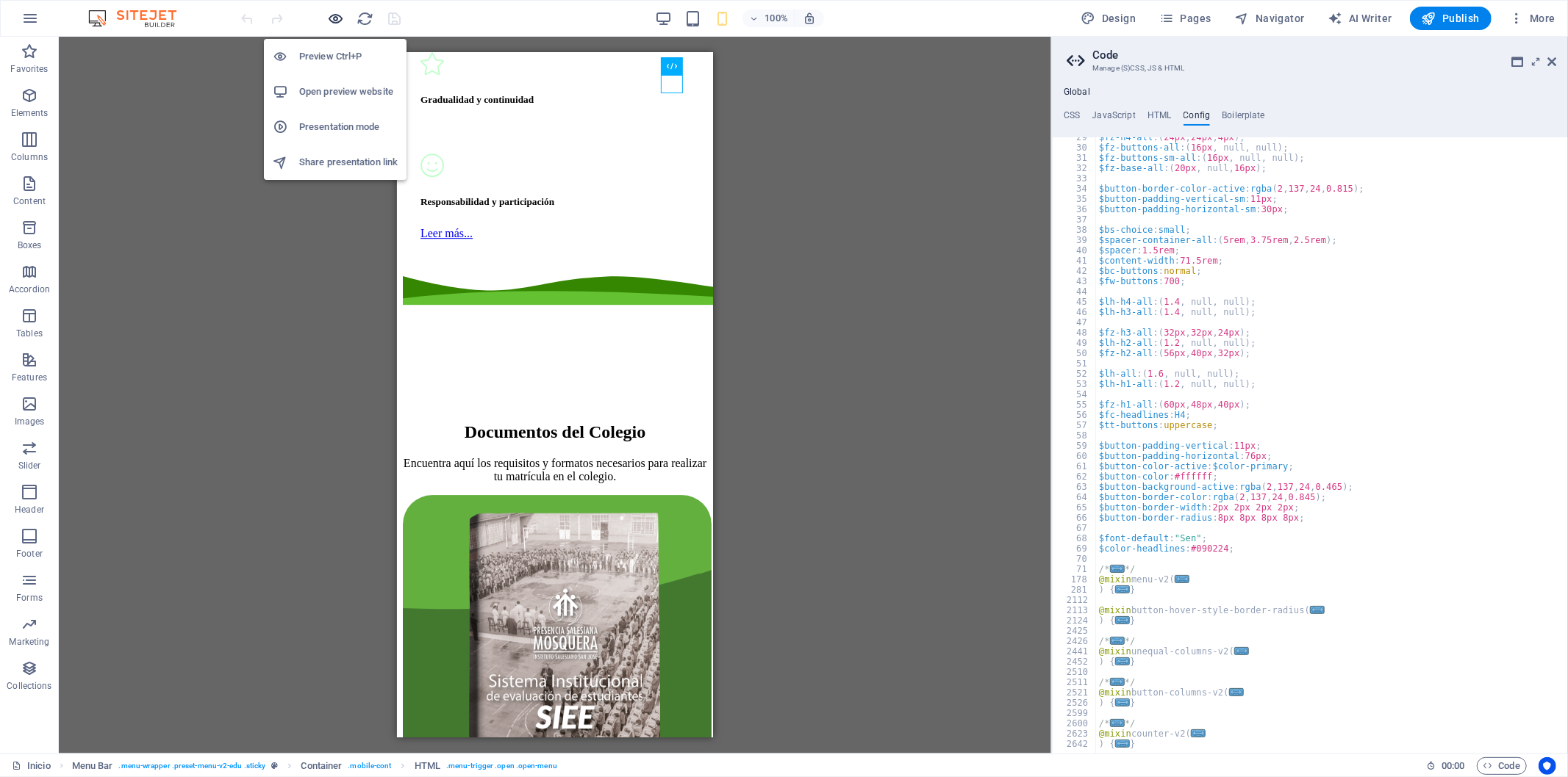
click at [329, 15] on icon "button" at bounding box center [336, 18] width 17 height 17
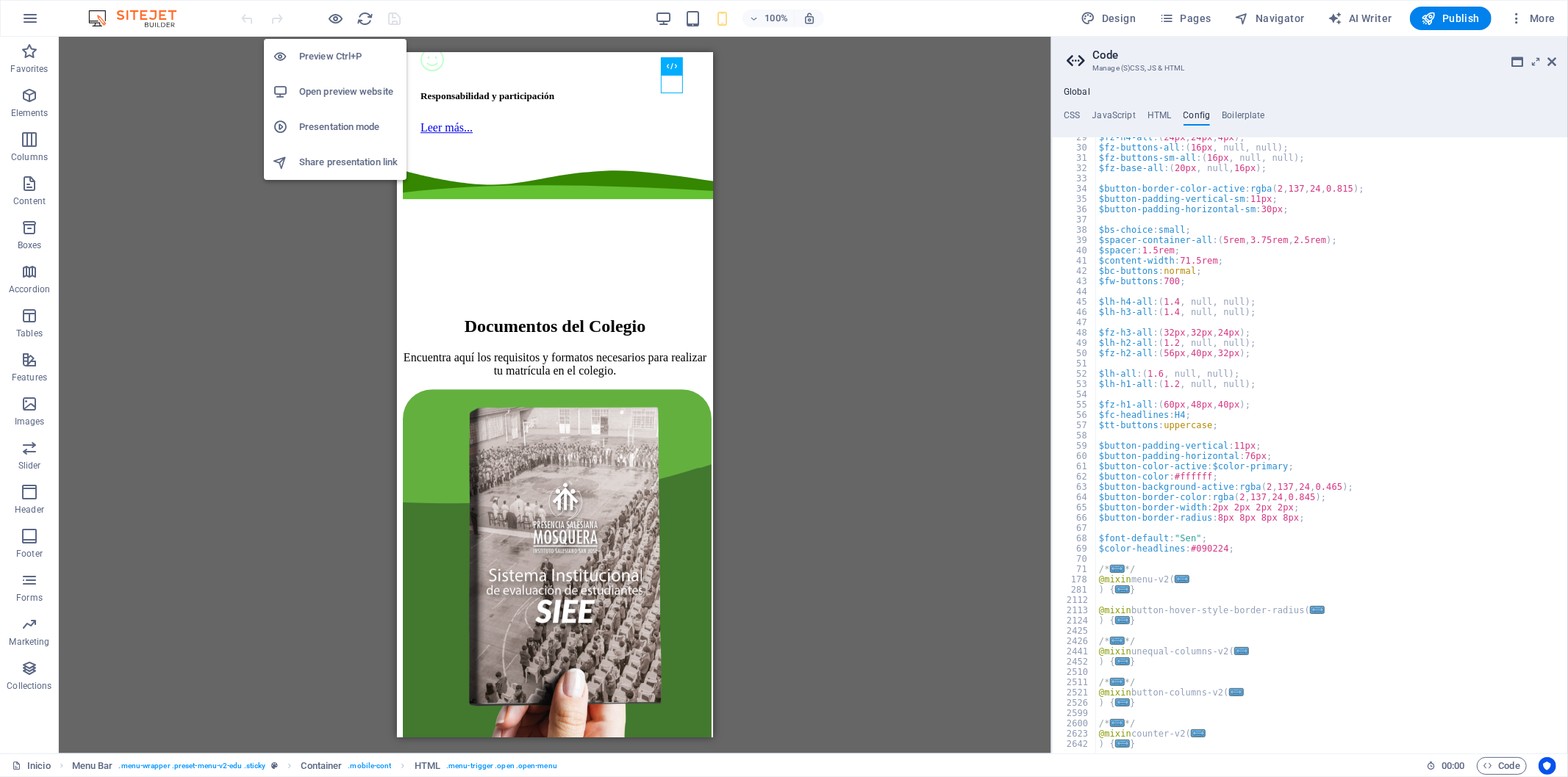
scroll to position [2418, 0]
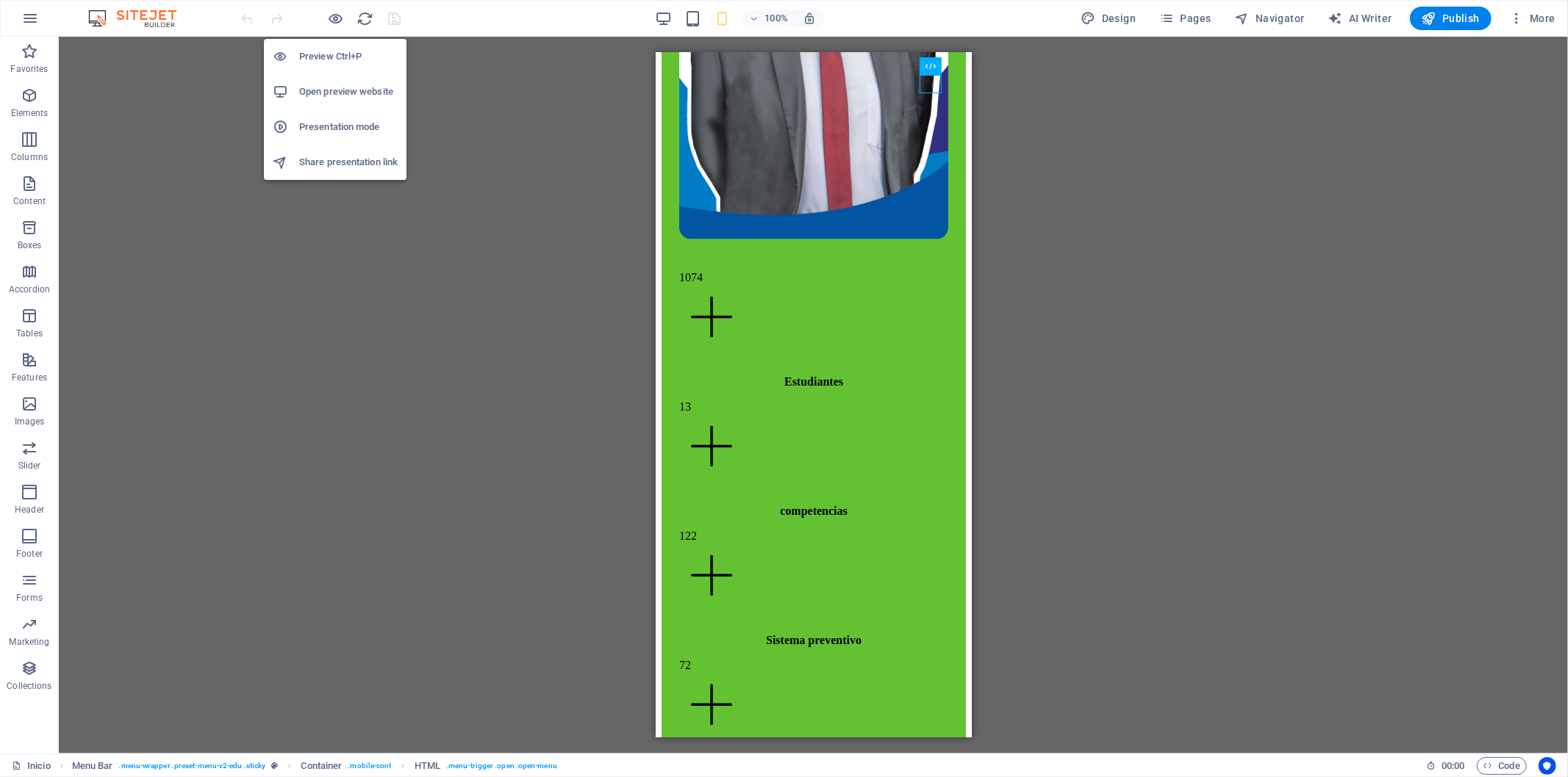
click at [338, 125] on h6 "Presentation mode" at bounding box center [348, 127] width 98 height 18
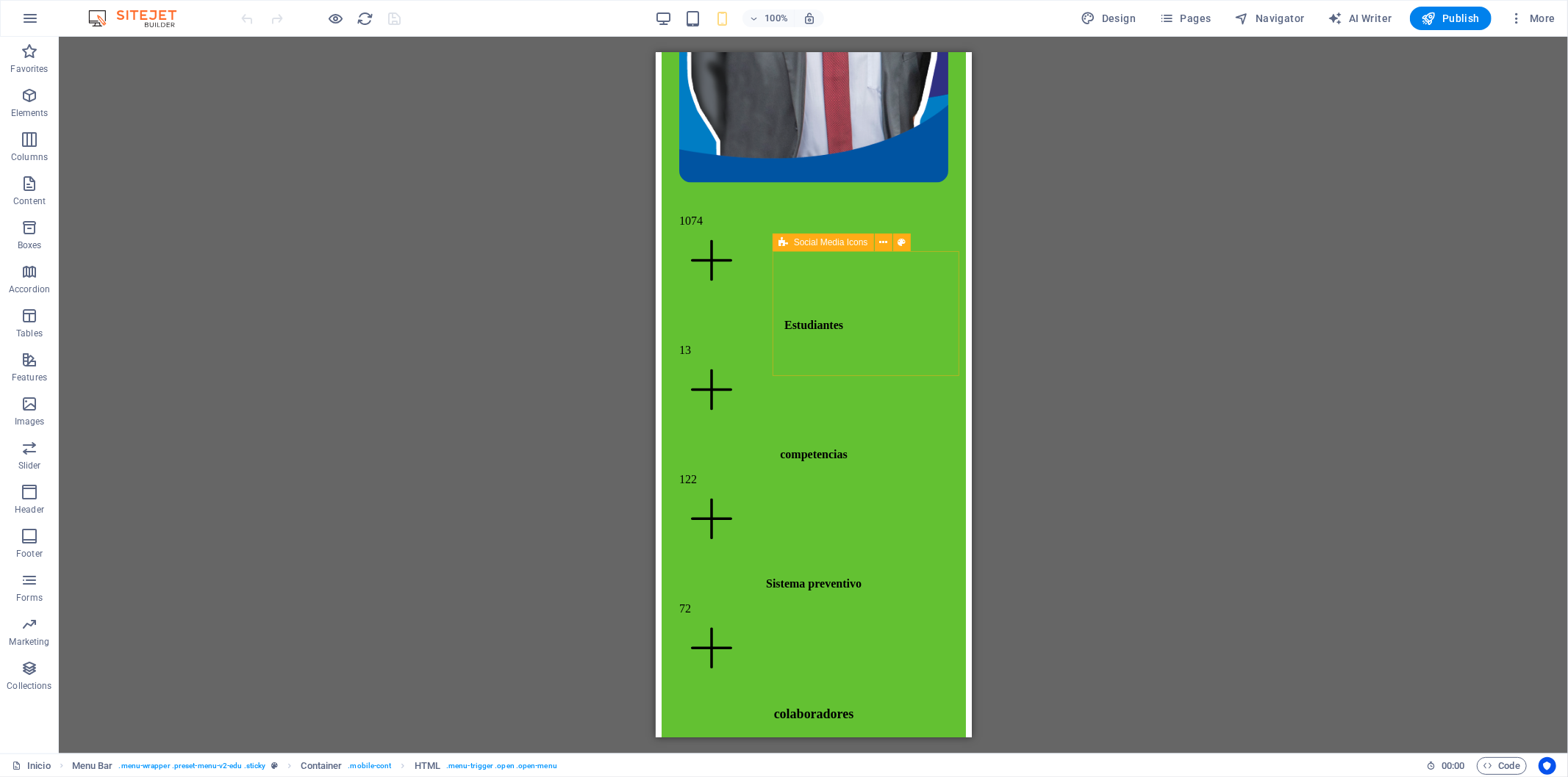
scroll to position [2501, 0]
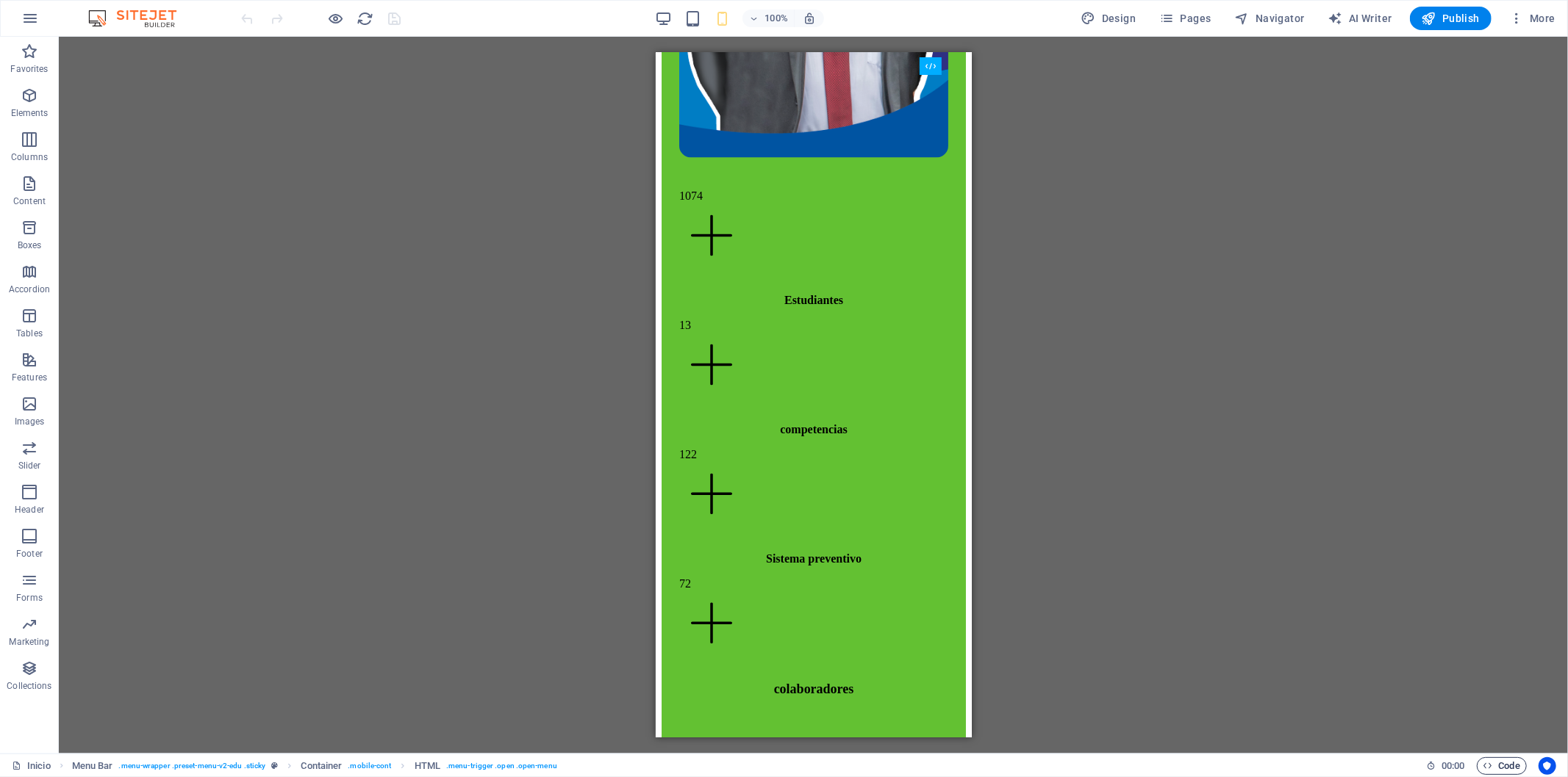
click at [1507, 765] on span "Code" at bounding box center [1501, 766] width 37 height 18
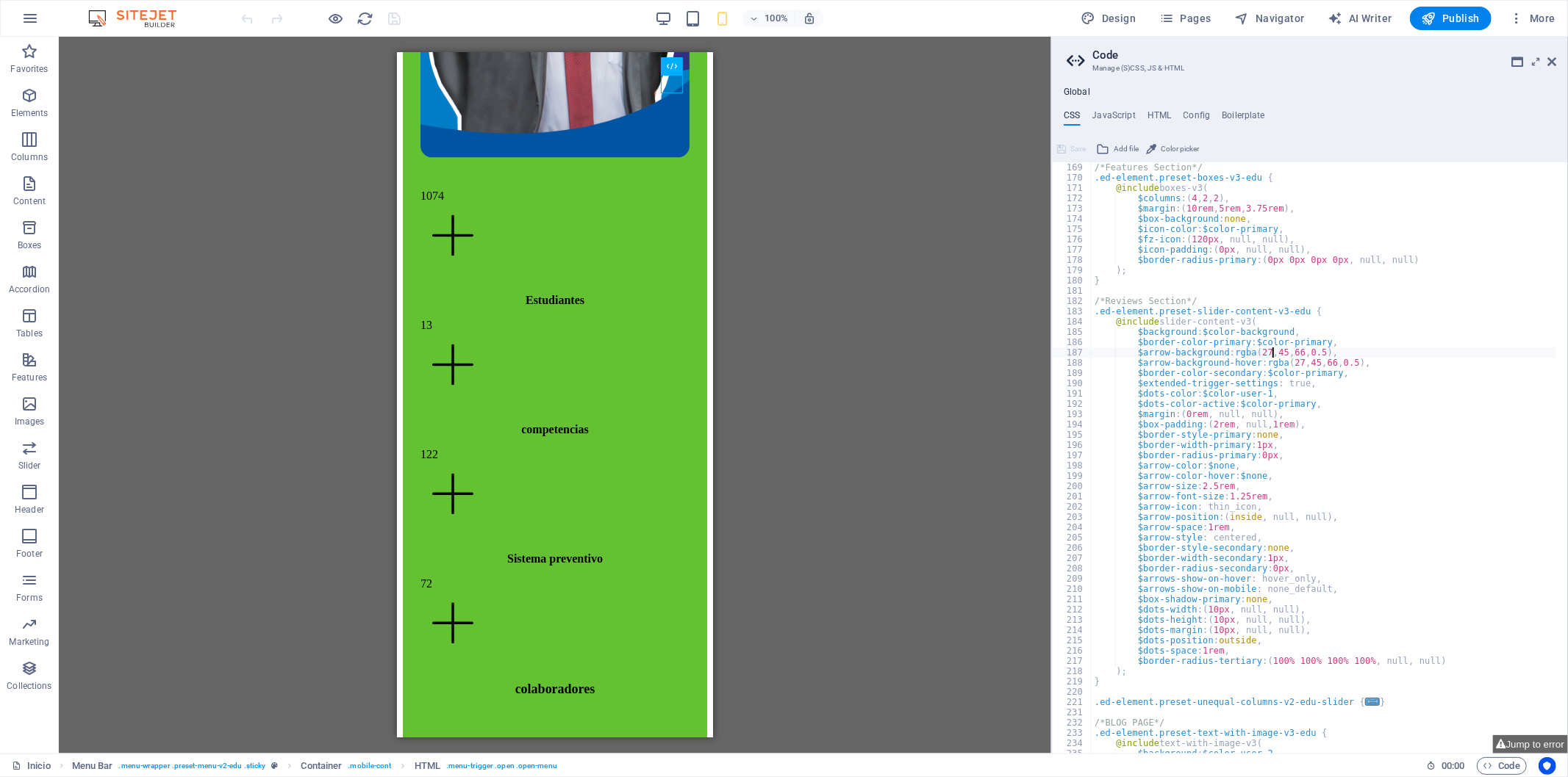
scroll to position [147, 0]
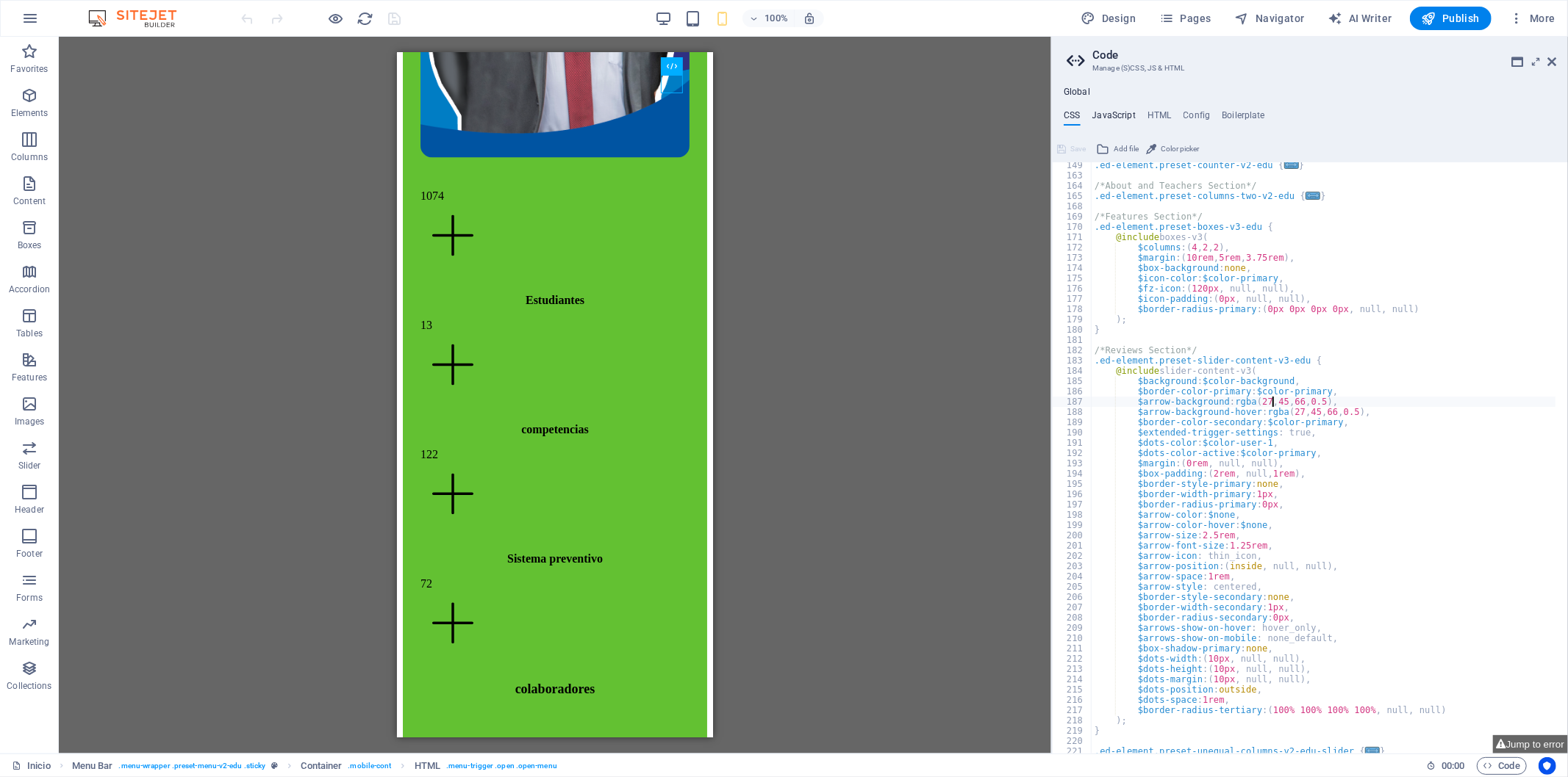
click at [1123, 118] on h4 "JavaScript" at bounding box center [1114, 118] width 43 height 16
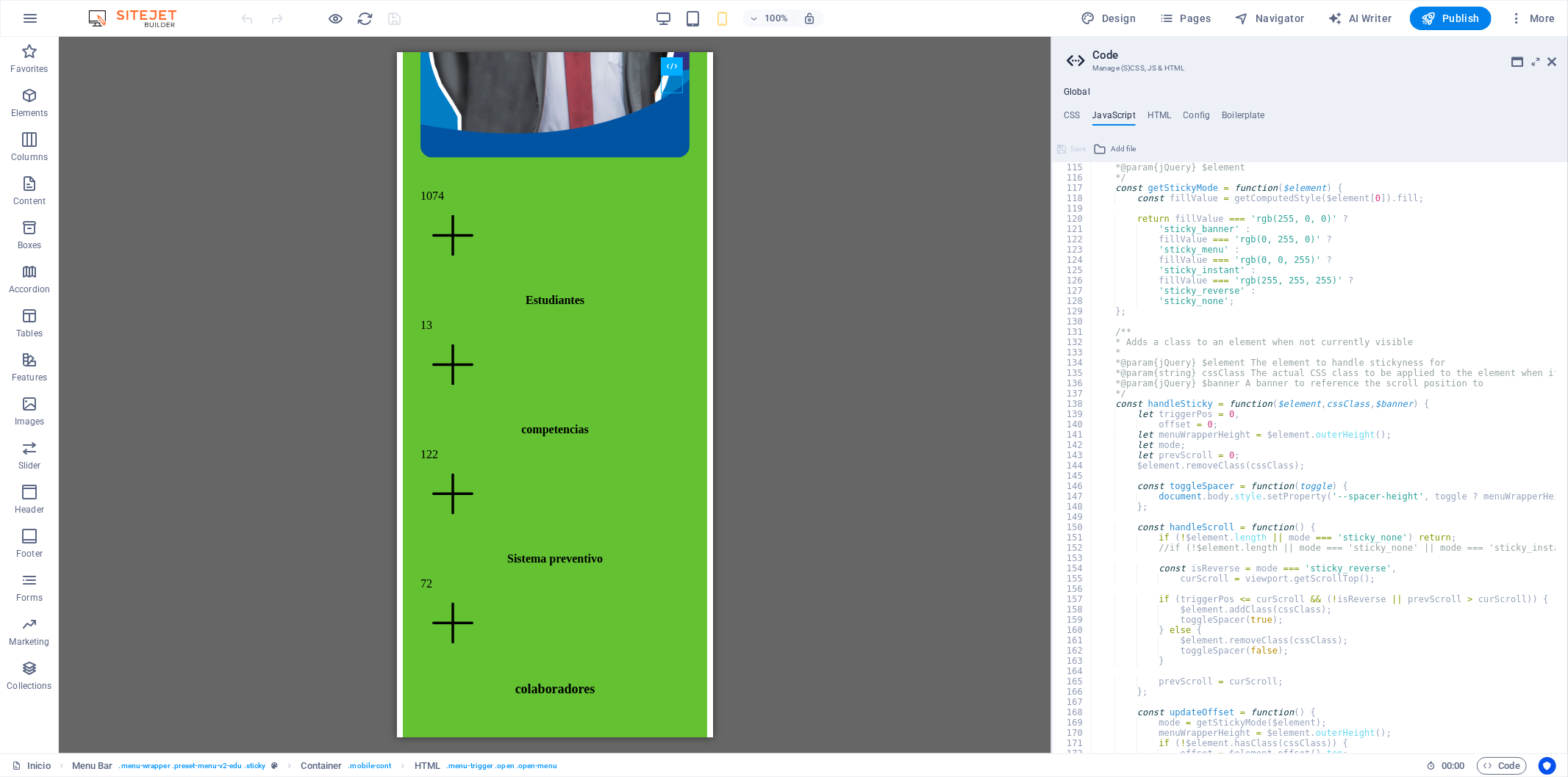
scroll to position [1221, 0]
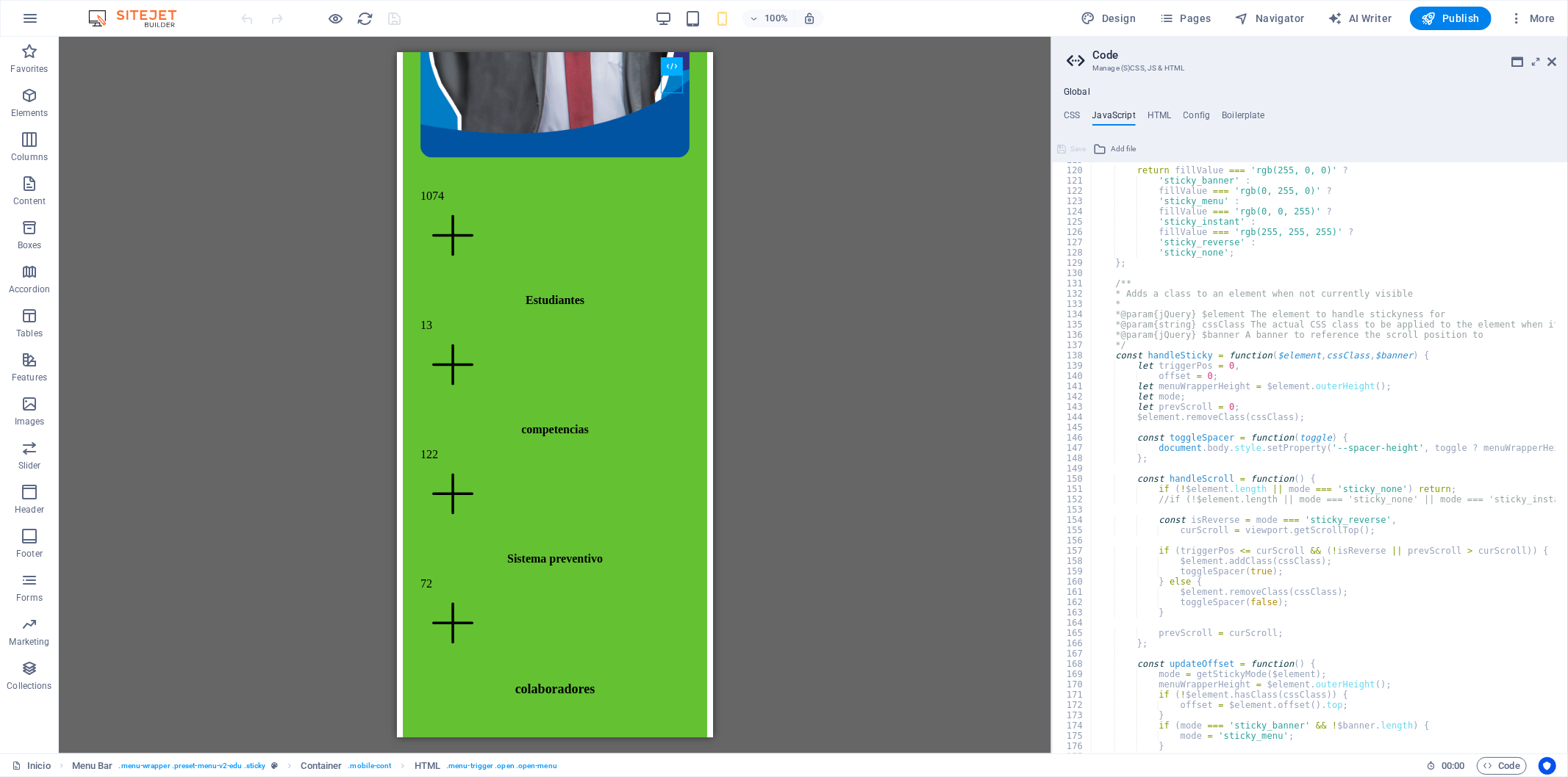
click at [1178, 368] on div "return fillValue === 'rgb(255, 0, 0)' ? 'sticky_banner' : fillValue === 'rgb(0,…" at bounding box center [1428, 455] width 674 height 601
click at [1160, 379] on div "return fillValue === 'rgb(255, 0, 0)' ? 'sticky_banner' : fillValue === 'rgb(0,…" at bounding box center [1428, 455] width 674 height 601
drag, startPoint x: 1114, startPoint y: 351, endPoint x: 1567, endPoint y: 351, distance: 453.0
click at [1567, 351] on div "offset = 0; 119 120 121 122 123 124 125 126 127 128 129 130 131 132 133 134 135…" at bounding box center [1310, 458] width 516 height 591
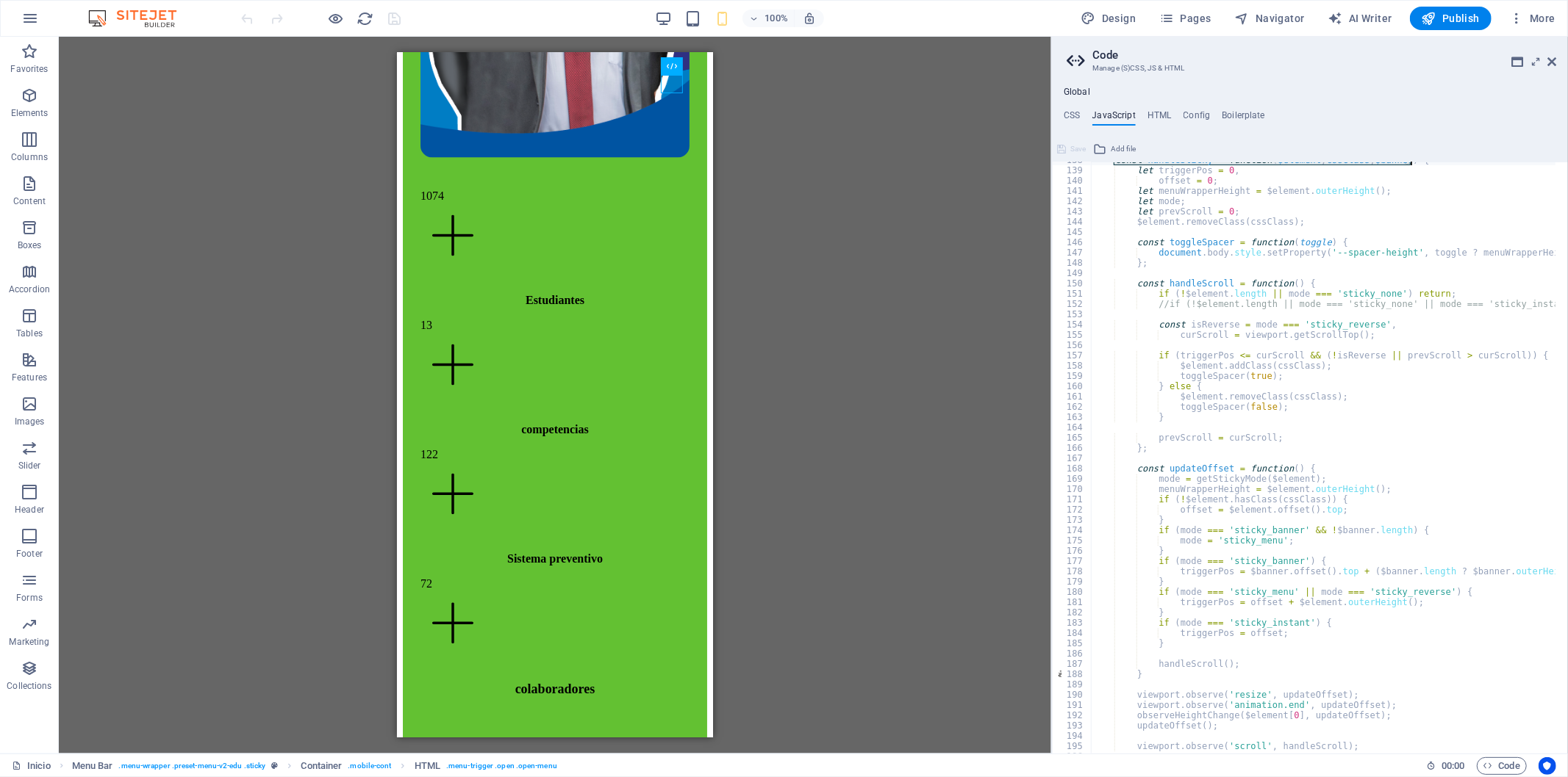
click at [1297, 352] on div "const handleSticky = function ( $element , cssClass , $banner ) { let triggerPo…" at bounding box center [1428, 455] width 674 height 601
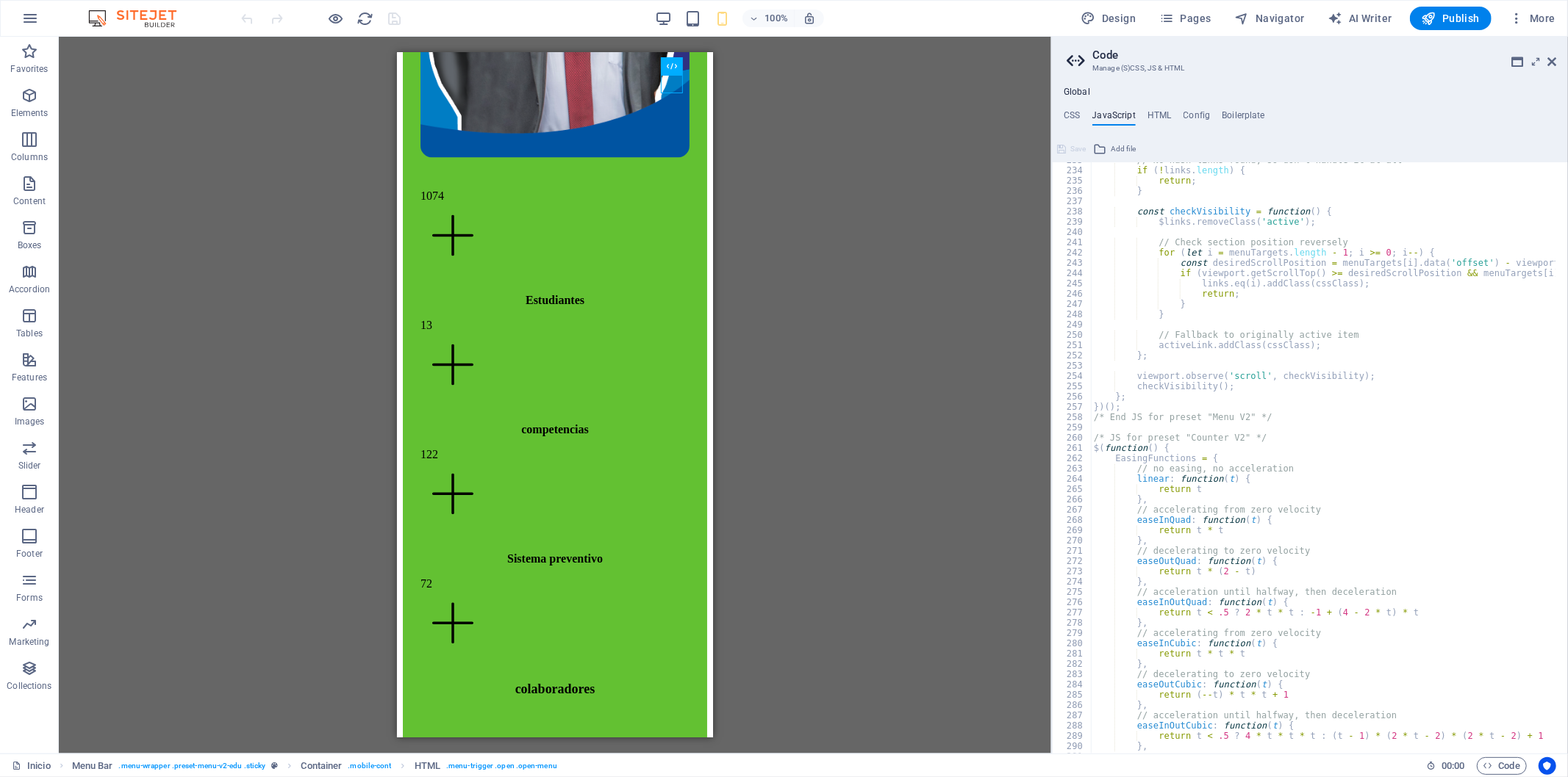
scroll to position [2444, 0]
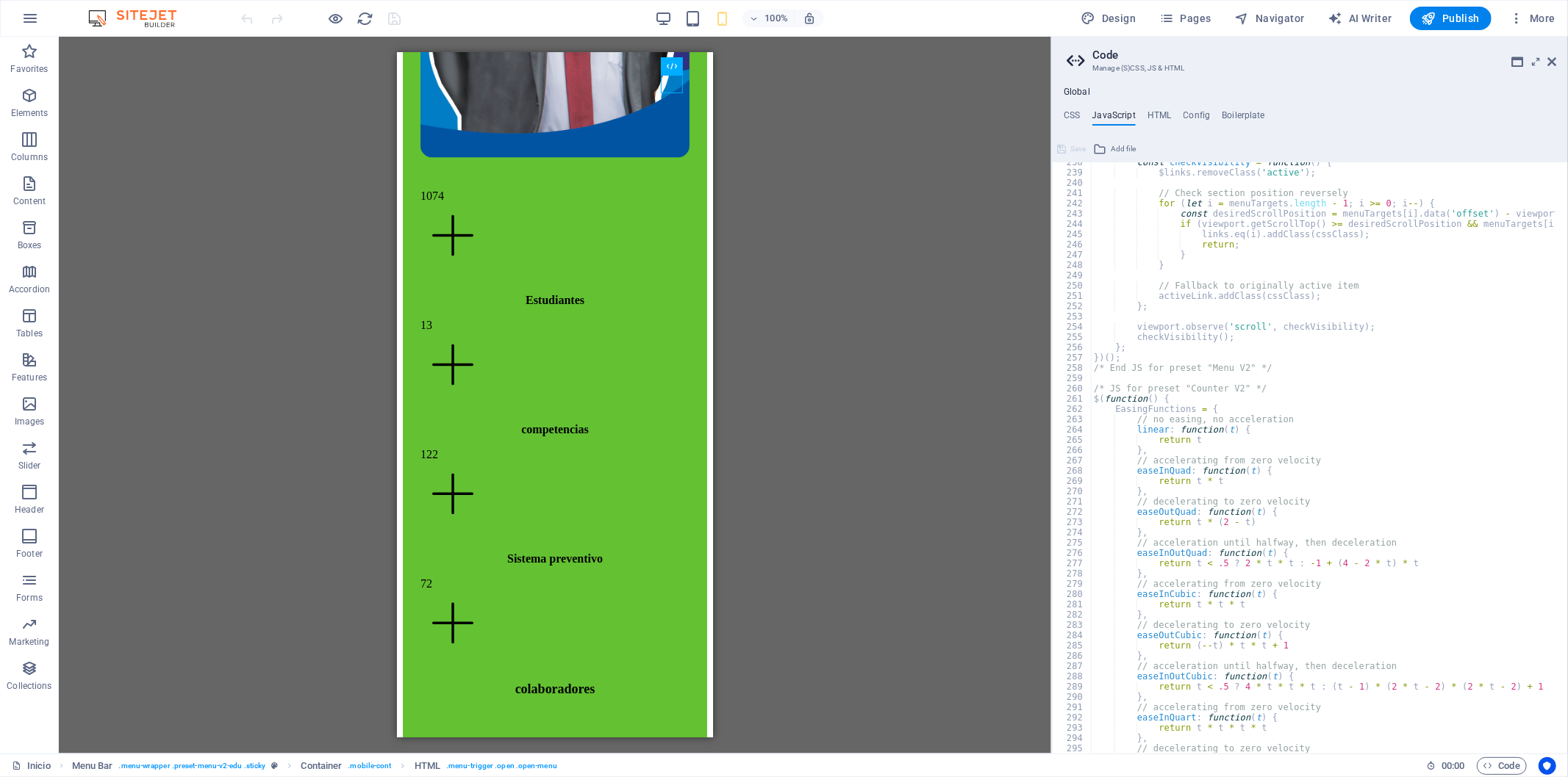
click at [1257, 338] on div "const checkVisibility = function ( ) { $links . removeClass ( 'active' ) ; // C…" at bounding box center [1428, 457] width 674 height 601
click at [1175, 364] on div "const checkVisibility = function ( ) { $links . removeClass ( 'active' ) ; // C…" at bounding box center [1428, 457] width 674 height 601
type textarea "/* End JS for preset "Menu V2" */"
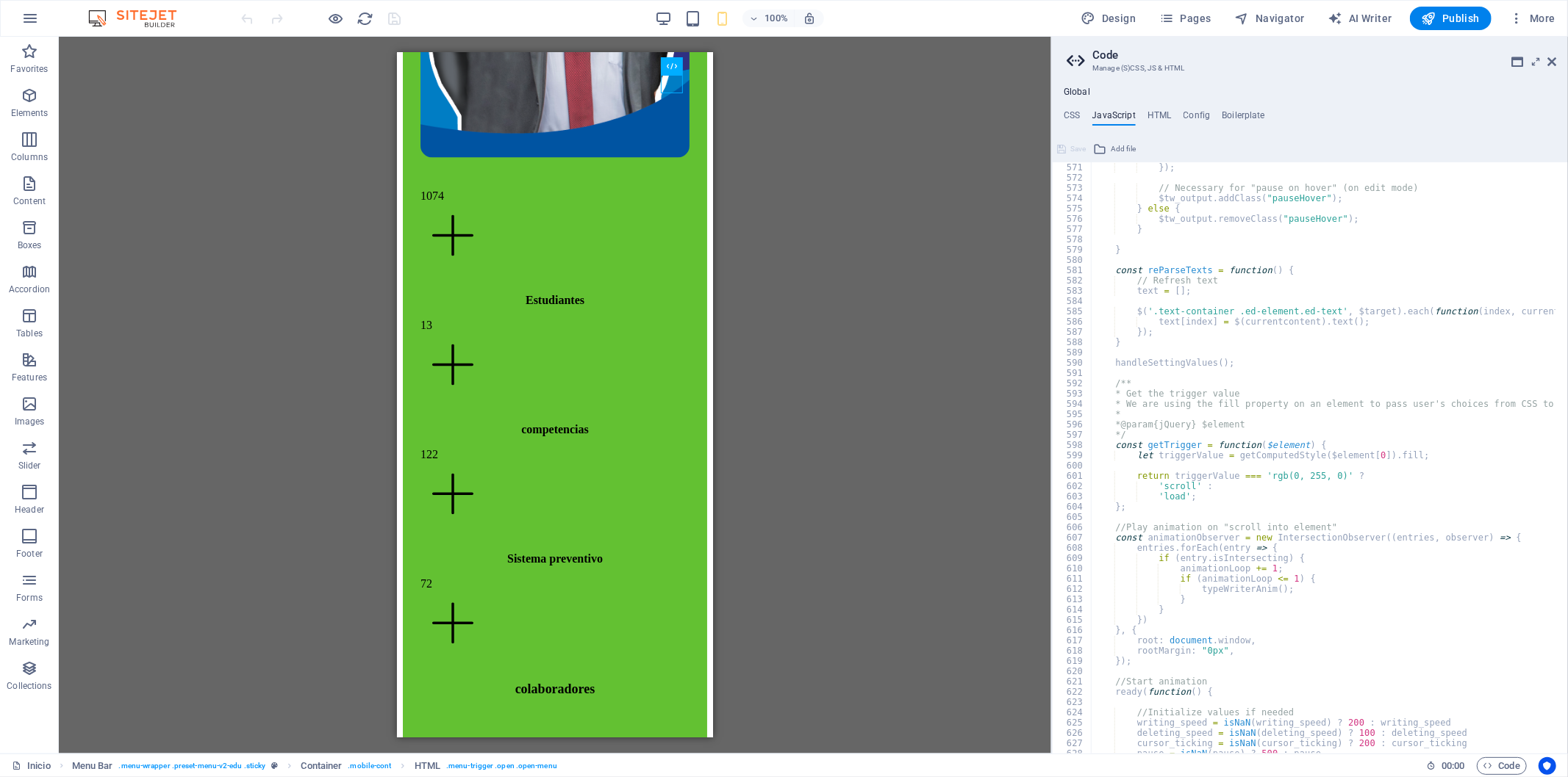
scroll to position [6058, 0]
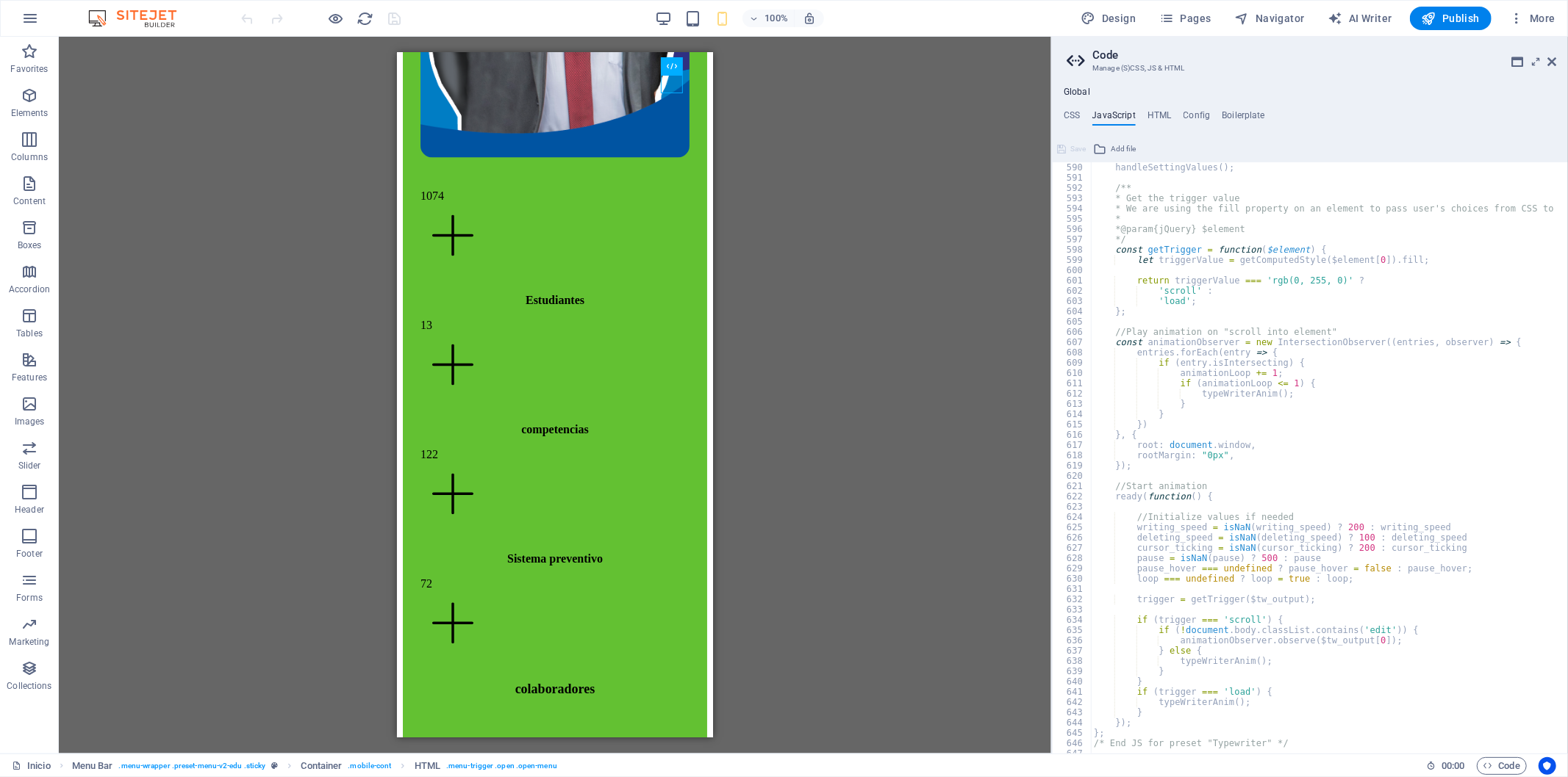
click at [1143, 122] on ul "CSS JavaScript HTML Config Boilerplate" at bounding box center [1310, 118] width 516 height 16
click at [1148, 117] on h4 "HTML" at bounding box center [1160, 118] width 24 height 16
type textarea "<a href="#main-content" class="wv-link-content button">Skip to main content</a>"
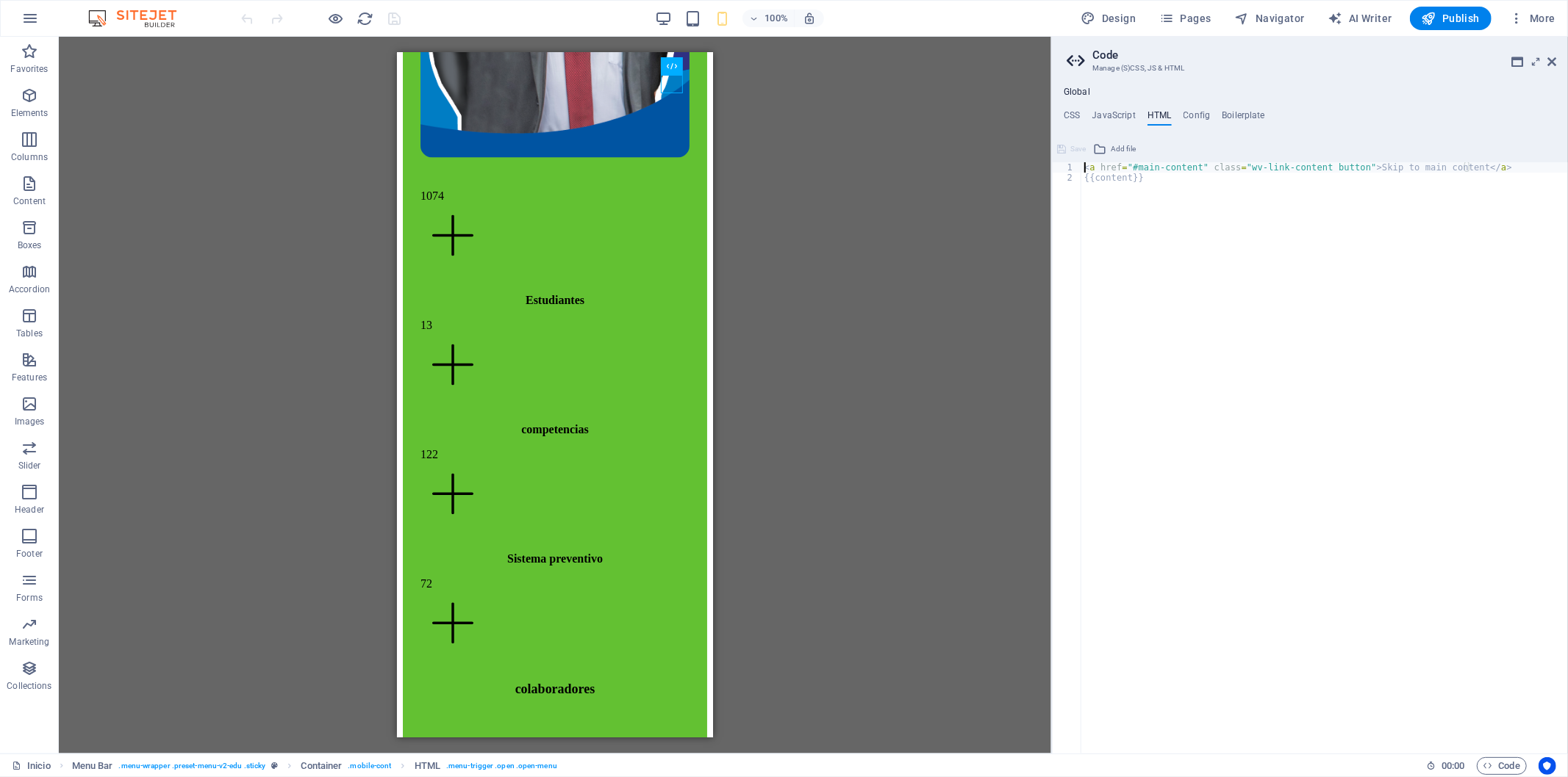
click at [1182, 105] on div "Global CSS JavaScript HTML Config Boilerplate $arrow-background: rgba(27,45,66,…" at bounding box center [1310, 420] width 516 height 667
click at [1187, 113] on h4 "Config" at bounding box center [1197, 118] width 27 height 16
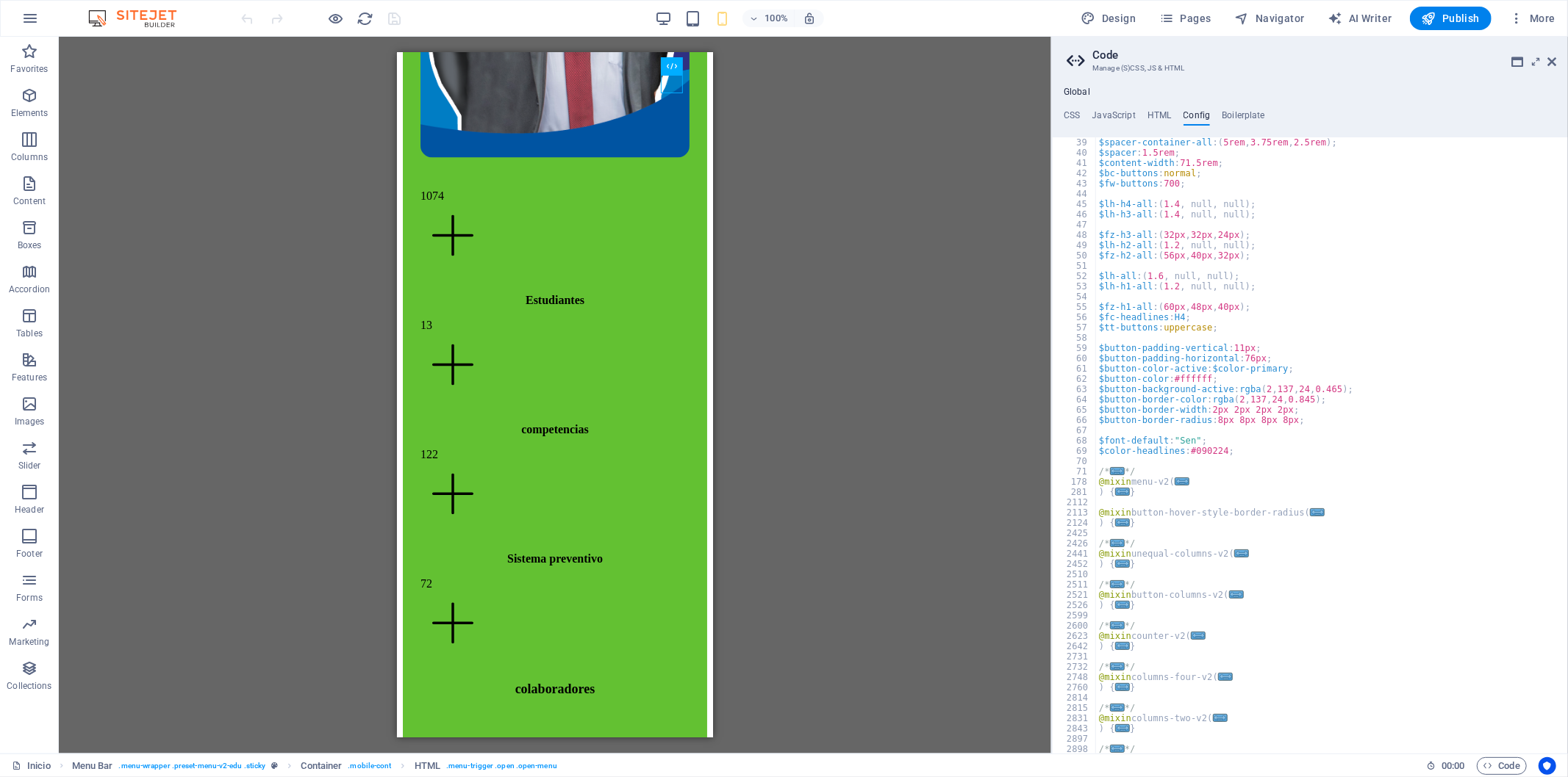
scroll to position [537, 0]
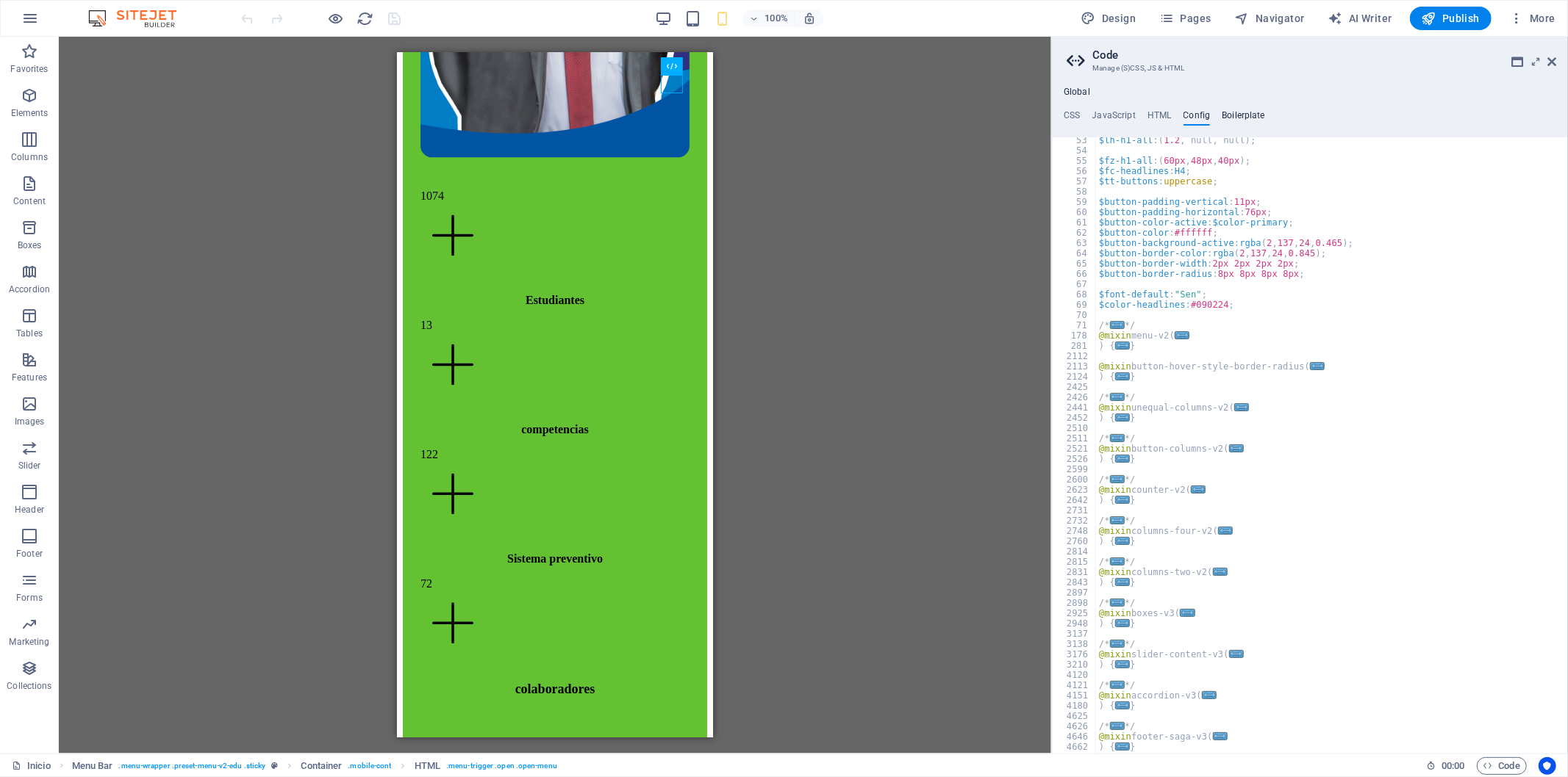
click at [1258, 117] on h4 "Boilerplate" at bounding box center [1243, 118] width 43 height 16
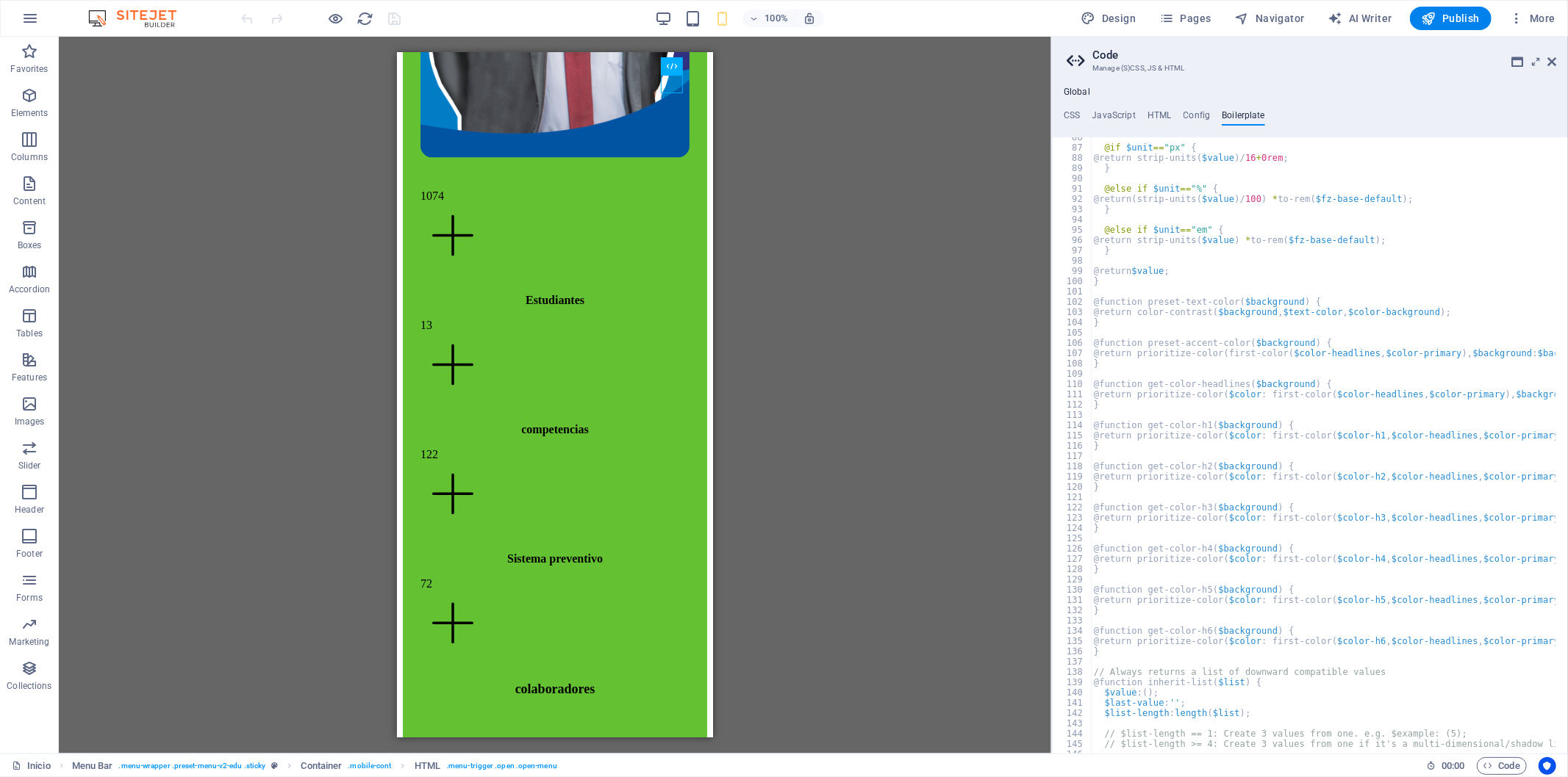
scroll to position [498, 0]
paste textarea "}"
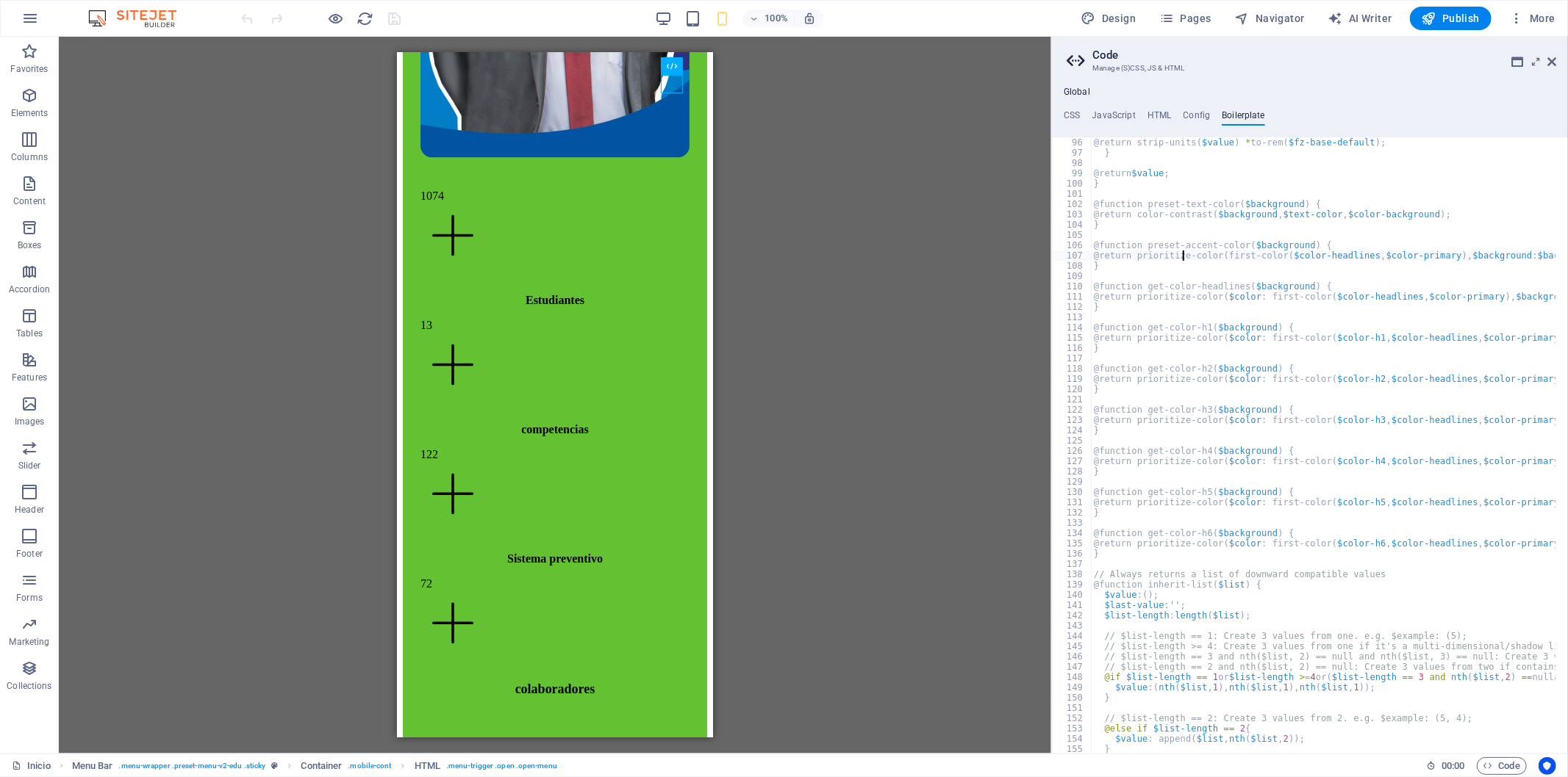
scroll to position [471, 0]
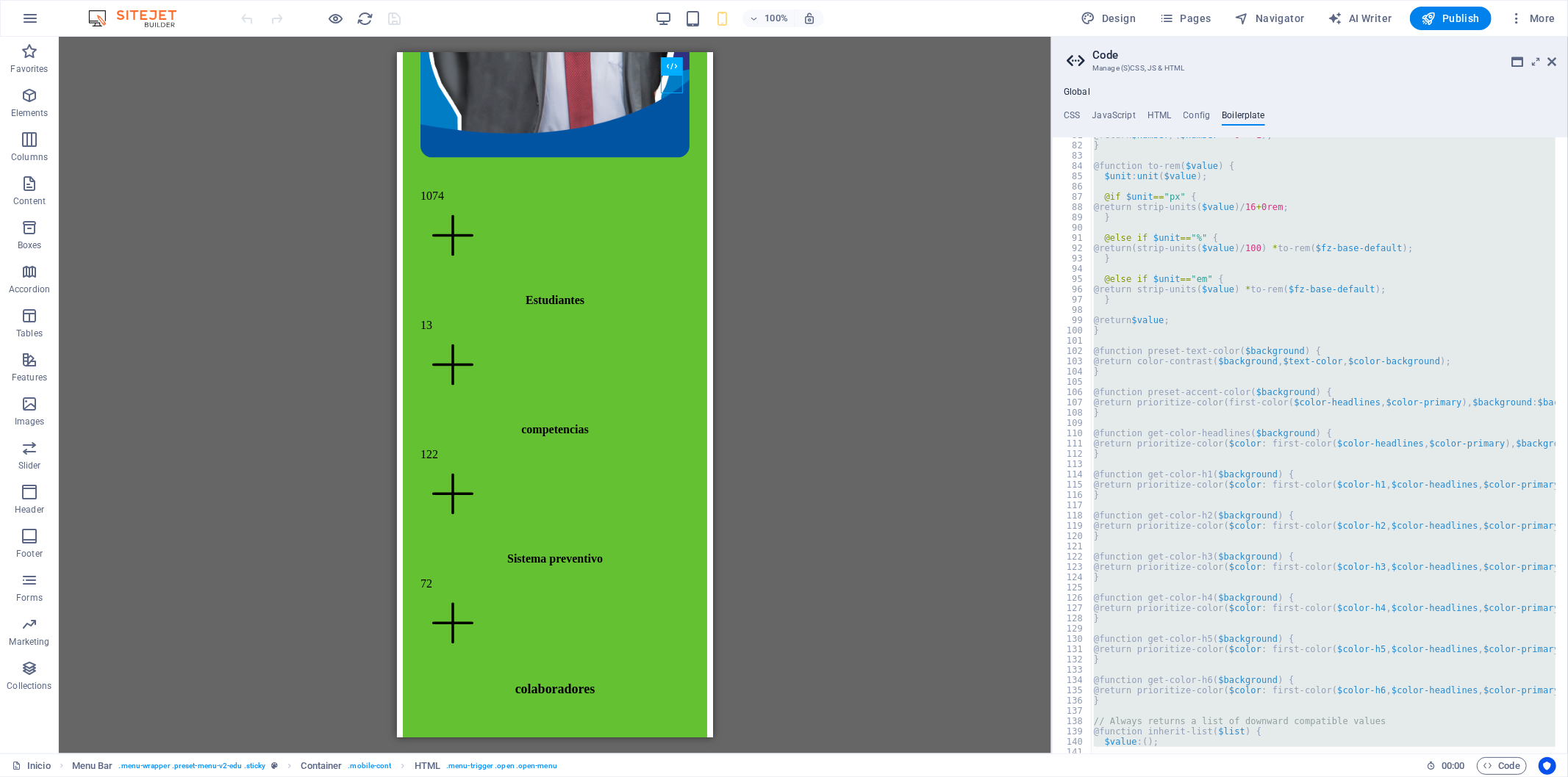
click at [1115, 398] on div "@return $number / ( $number * 0 + 1 ) ; } @function to-rem ( $value ) { $unit :…" at bounding box center [1323, 445] width 464 height 617
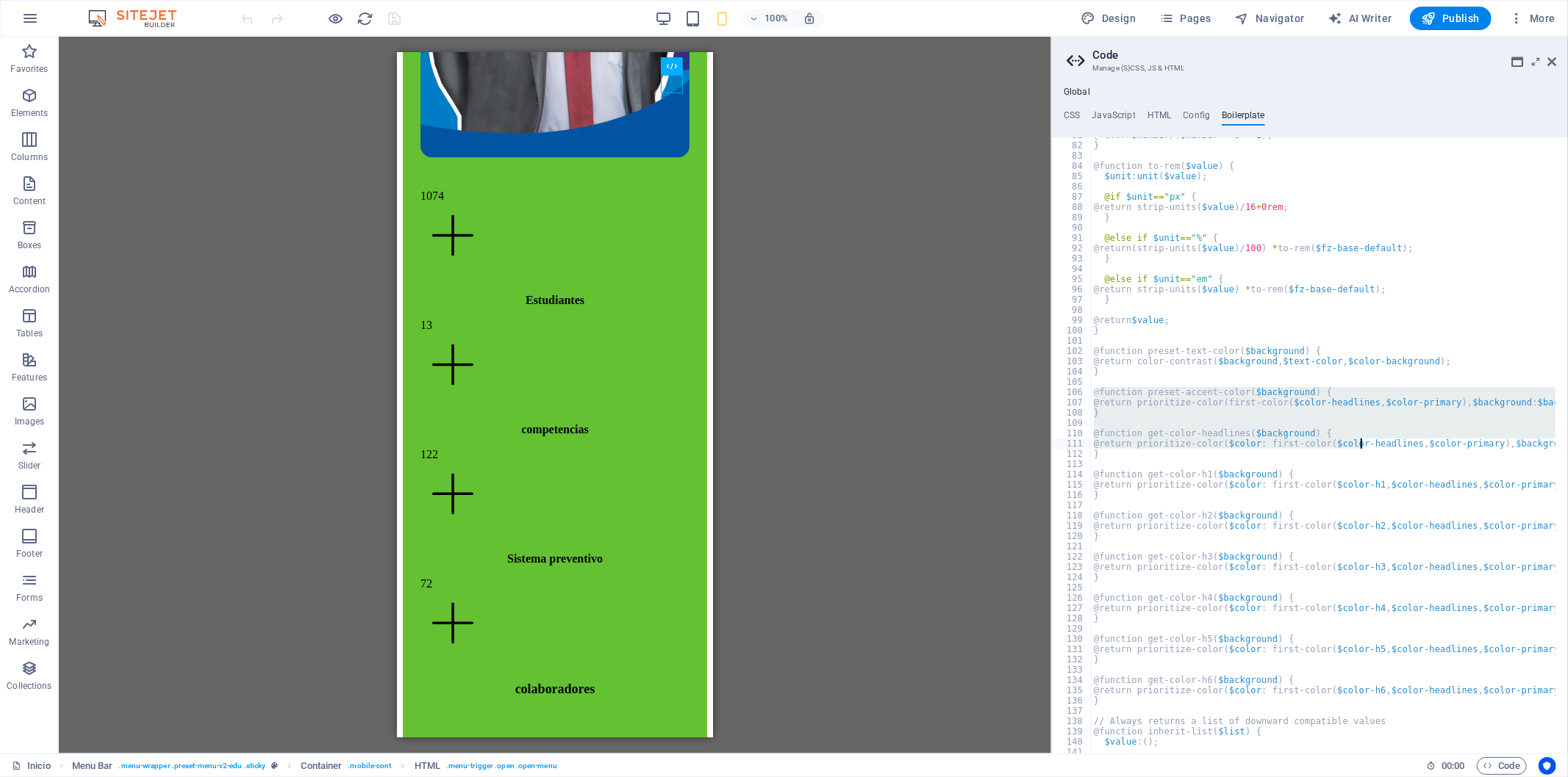
drag, startPoint x: 1099, startPoint y: 392, endPoint x: 1362, endPoint y: 444, distance: 268.1
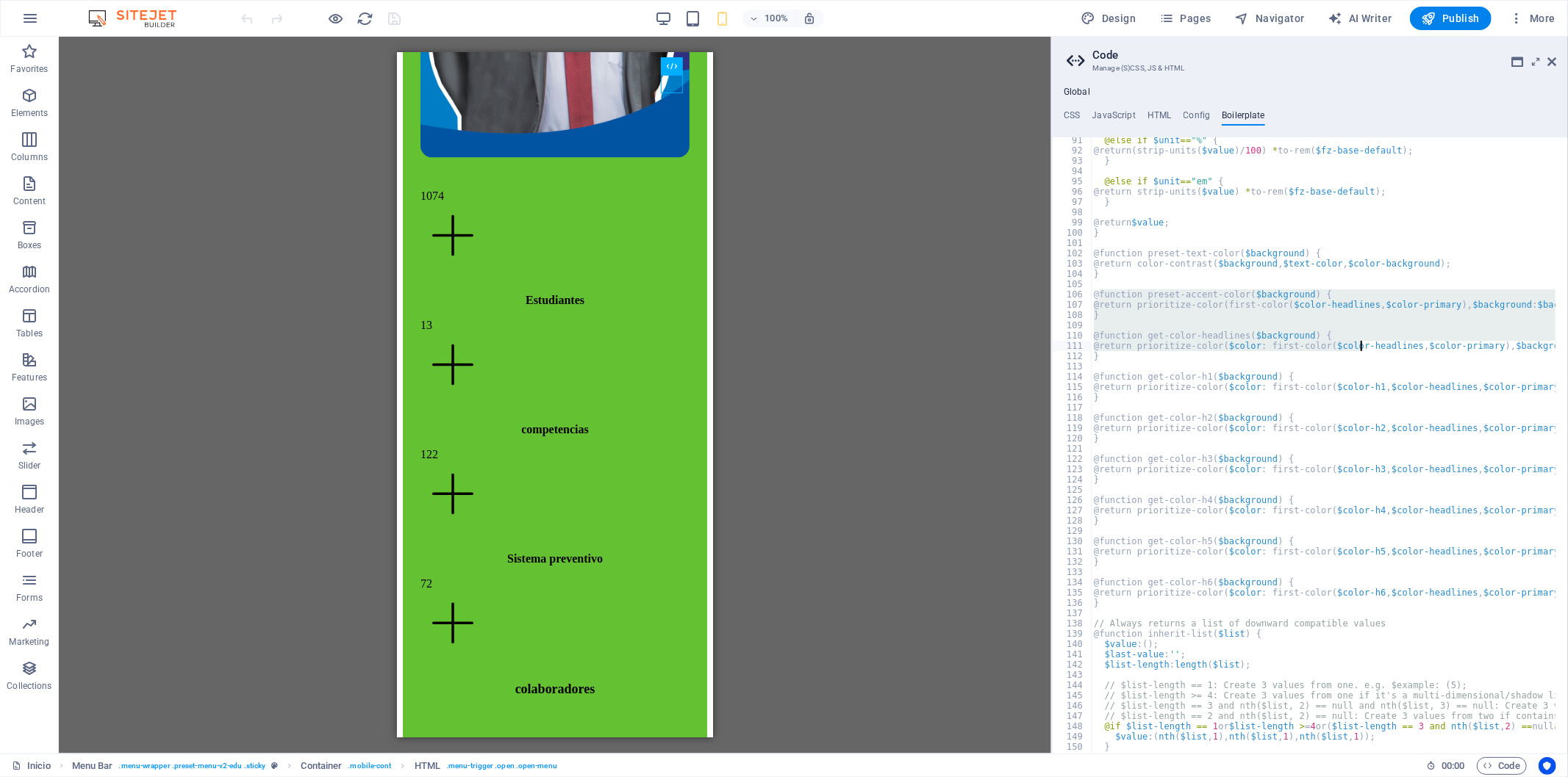
scroll to position [526, 0]
paste textarea "1($background) {"
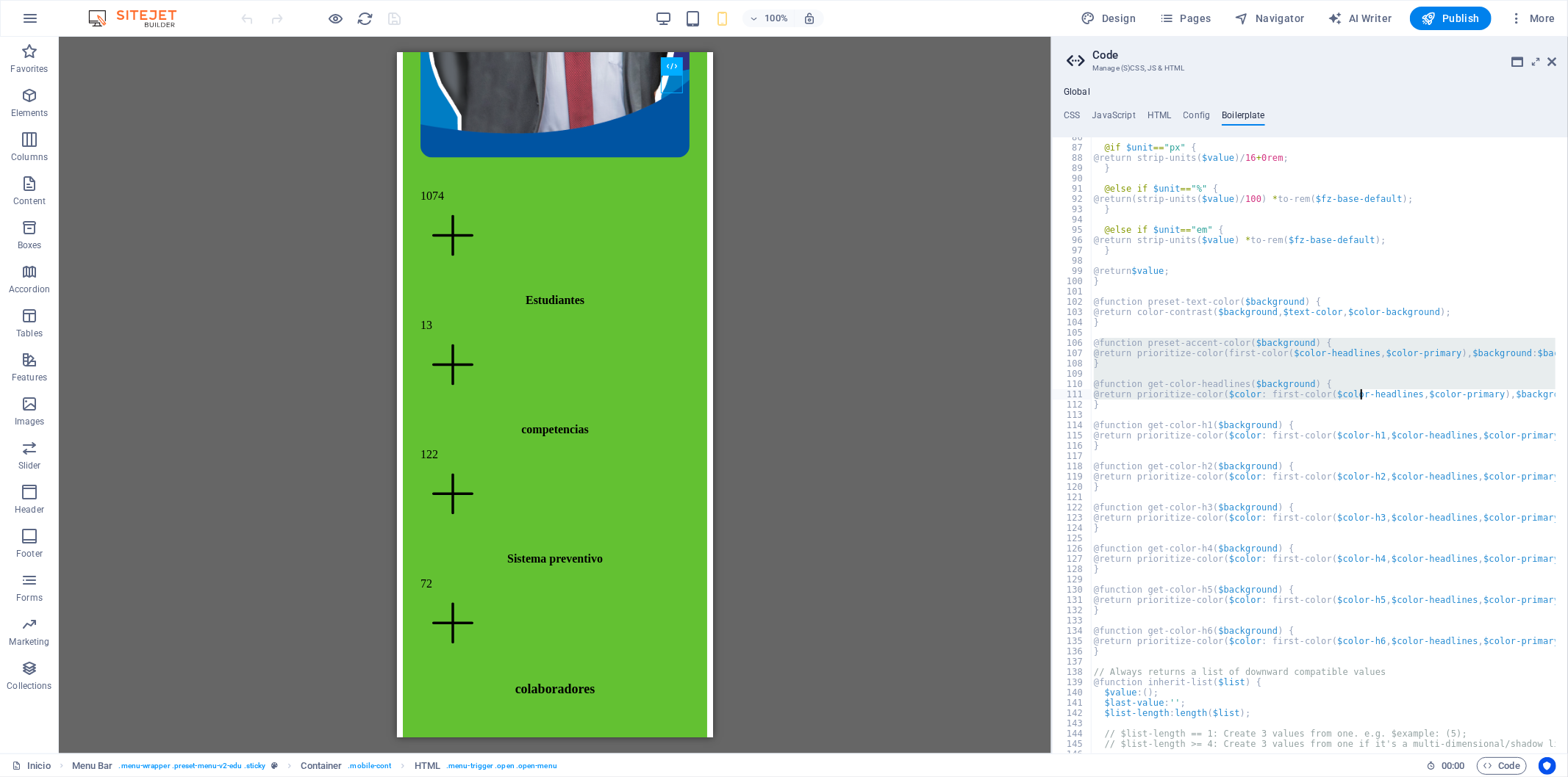
type textarea "@function get-color-h1($background) {"
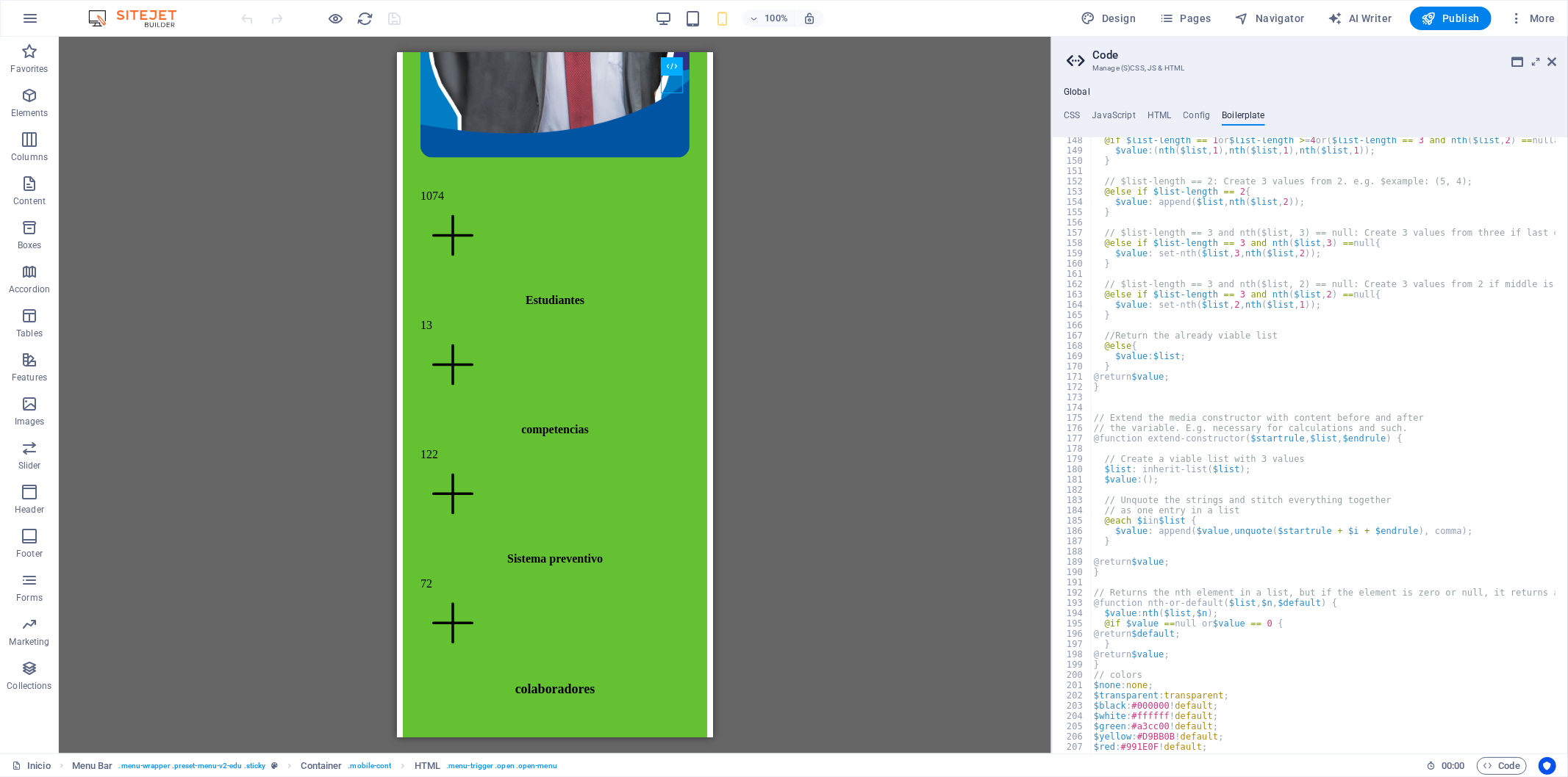
scroll to position [887, 0]
